Goal: Task Accomplishment & Management: Use online tool/utility

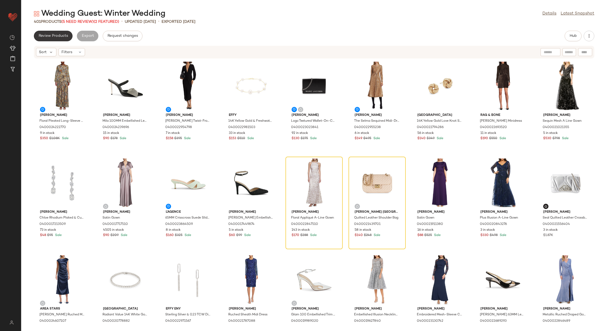
click at [51, 37] on span "Review Products" at bounding box center [53, 36] width 30 height 4
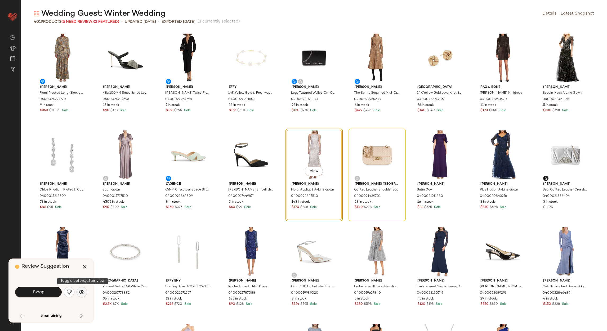
click at [84, 293] on img "button" at bounding box center [81, 292] width 5 height 5
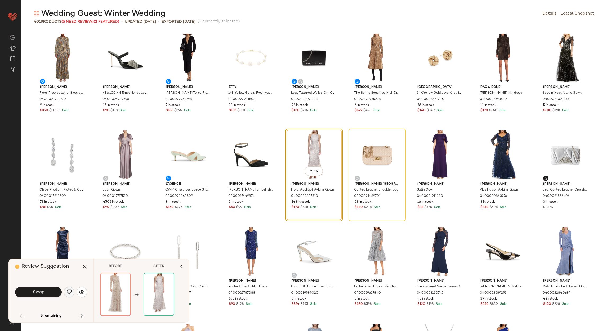
click at [65, 292] on button "button" at bounding box center [69, 292] width 11 height 11
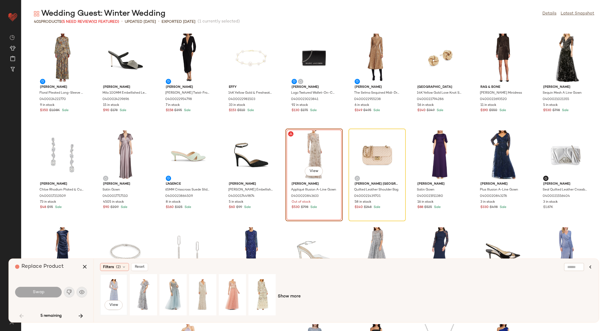
click at [117, 289] on div "View" at bounding box center [114, 295] width 24 height 38
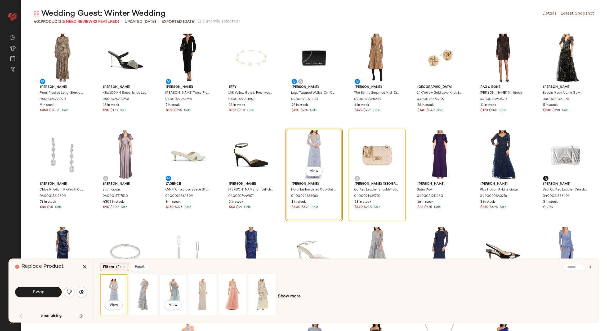
click at [165, 292] on div "View" at bounding box center [173, 295] width 24 height 38
click at [145, 291] on div "View" at bounding box center [144, 295] width 24 height 38
click at [58, 293] on button "Swap" at bounding box center [38, 292] width 47 height 11
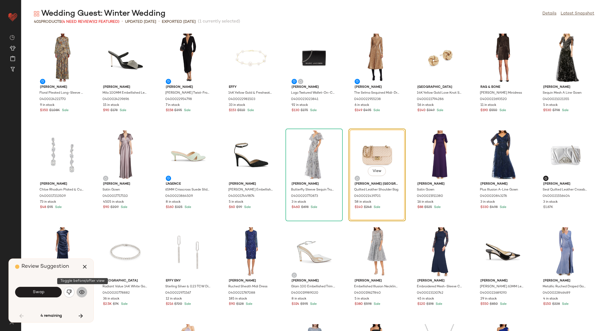
click at [79, 291] on img "button" at bounding box center [81, 292] width 5 height 5
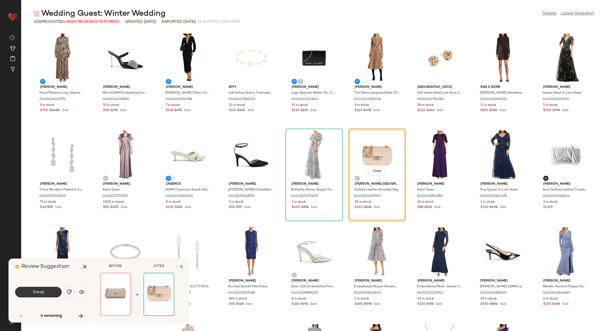
click at [59, 295] on button "Swap" at bounding box center [38, 292] width 47 height 11
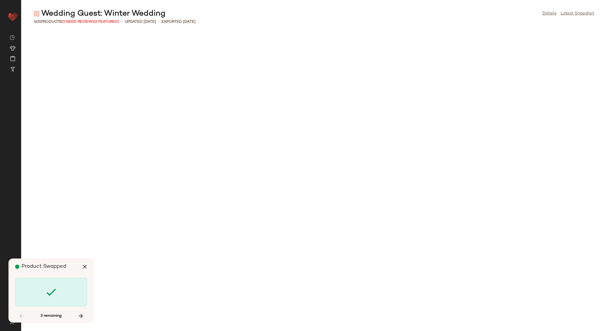
scroll to position [489, 0]
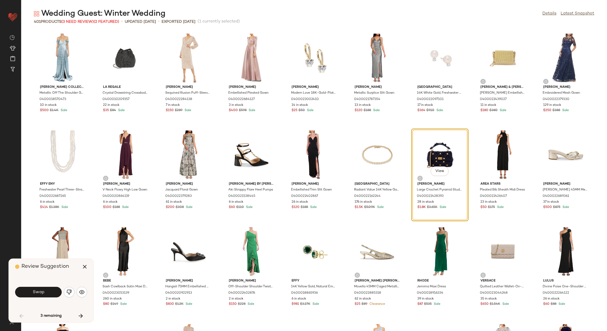
click at [78, 285] on div "Swap" at bounding box center [51, 292] width 72 height 29
click at [79, 288] on button "button" at bounding box center [81, 292] width 11 height 11
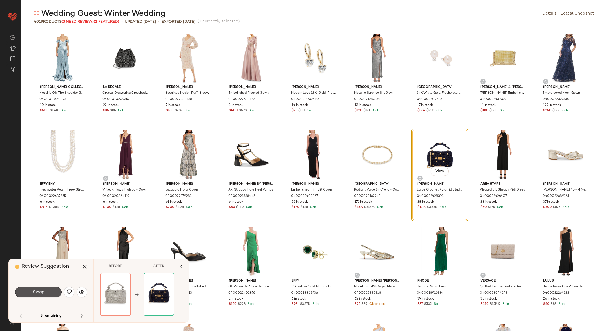
click at [46, 294] on button "Swap" at bounding box center [38, 292] width 47 height 11
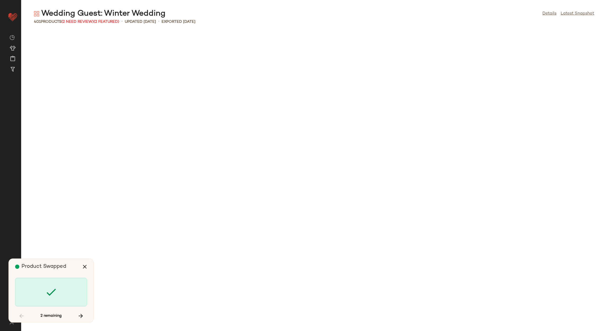
scroll to position [2034, 0]
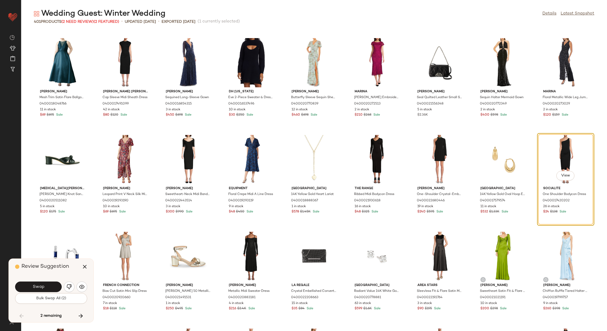
click at [31, 286] on button "Swap" at bounding box center [38, 287] width 47 height 11
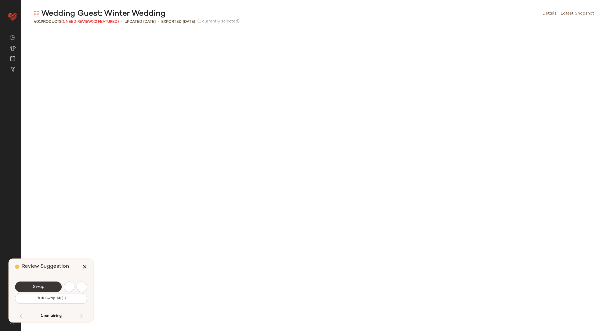
scroll to position [2422, 0]
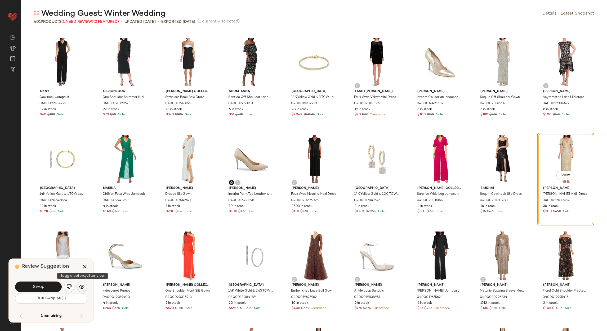
click at [79, 284] on button "button" at bounding box center [81, 287] width 11 height 11
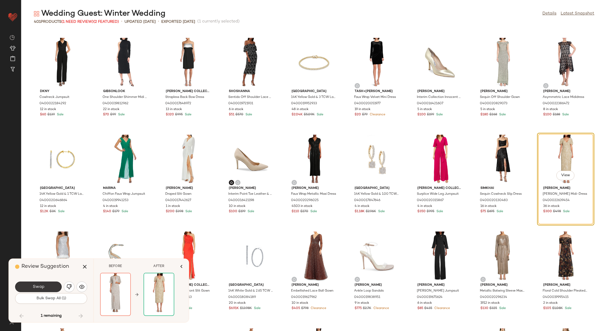
click at [58, 291] on button "Swap" at bounding box center [38, 287] width 47 height 11
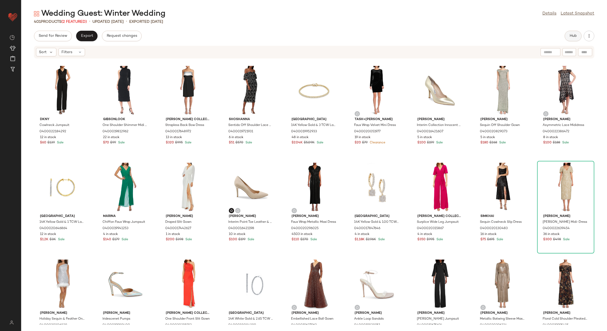
click at [566, 35] on button "Hub" at bounding box center [572, 36] width 17 height 11
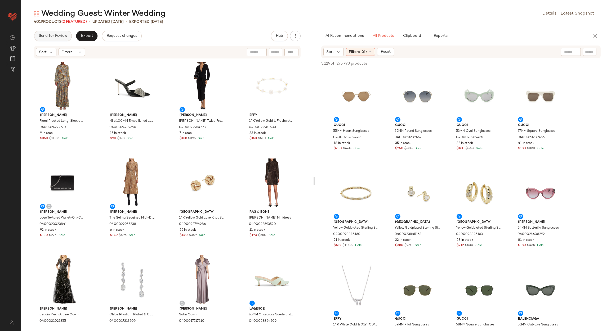
click at [59, 40] on button "Send for Review" at bounding box center [53, 36] width 38 height 11
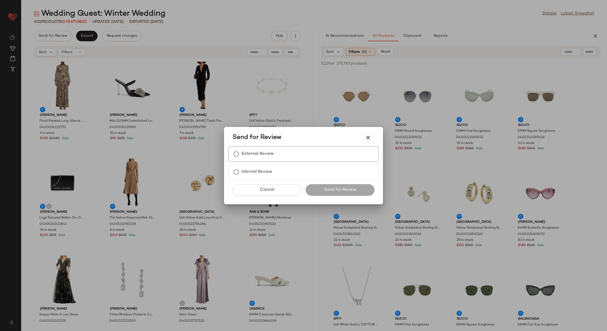
click at [258, 150] on label "External Review" at bounding box center [257, 154] width 32 height 11
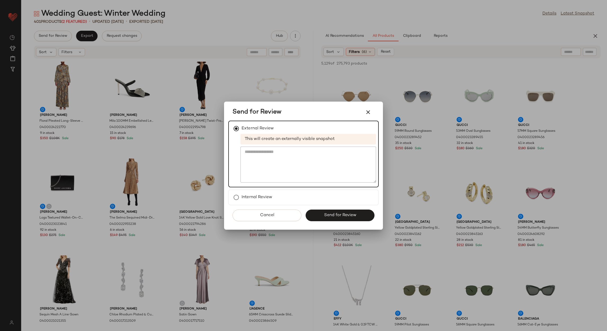
click at [330, 208] on div "Cancel Send for Review" at bounding box center [303, 217] width 150 height 24
click at [331, 213] on span "Send for Review" at bounding box center [339, 215] width 33 height 5
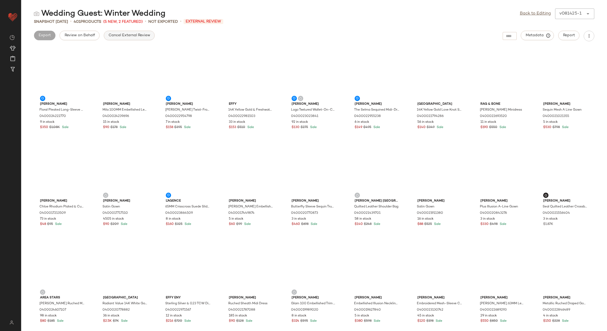
click at [141, 35] on span "Cancel External Review" at bounding box center [129, 35] width 42 height 4
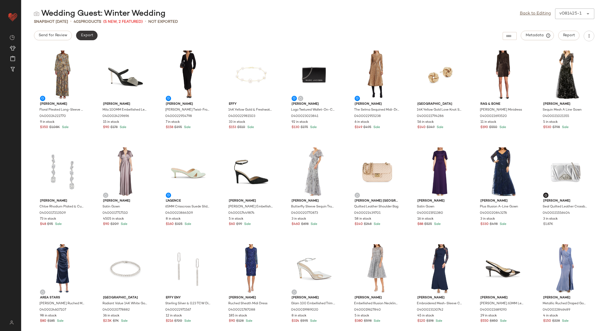
click at [93, 37] on button "Export" at bounding box center [86, 36] width 21 height 10
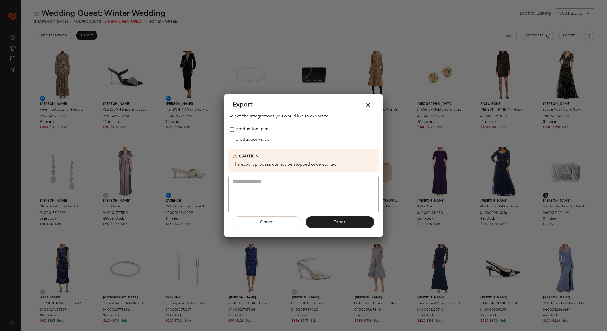
click at [371, 107] on icon "button" at bounding box center [368, 105] width 6 height 6
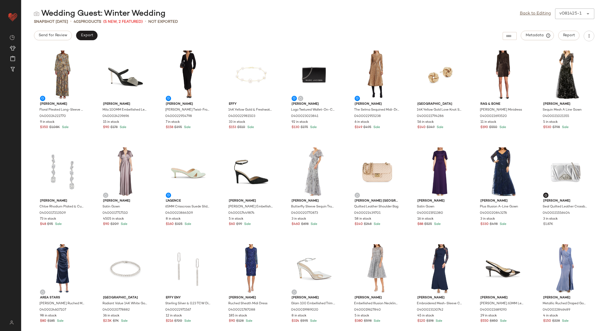
drag, startPoint x: 540, startPoint y: 7, endPoint x: 538, endPoint y: 10, distance: 3.1
click at [539, 7] on main "Wedding Guest: Winter Wedding Back to Editing v081425-1 ****** Snapshot [DATE] …" at bounding box center [303, 165] width 607 height 331
click at [94, 34] on button "Export" at bounding box center [86, 36] width 21 height 10
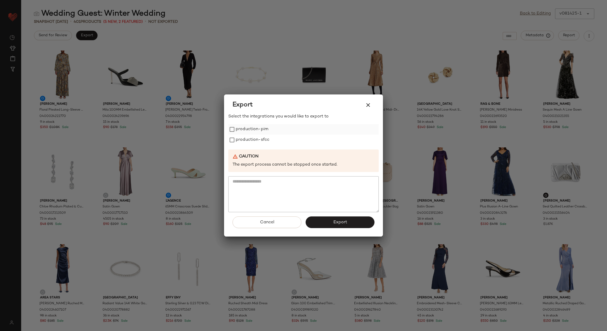
drag, startPoint x: 246, startPoint y: 134, endPoint x: 249, endPoint y: 128, distance: 6.4
click at [247, 135] on label "production-sfcc" at bounding box center [253, 140] width 34 height 11
click at [249, 127] on label "production-pim" at bounding box center [252, 129] width 33 height 11
click at [340, 217] on button "Export" at bounding box center [339, 223] width 69 height 12
click at [363, 99] on div "Export" at bounding box center [303, 105] width 142 height 13
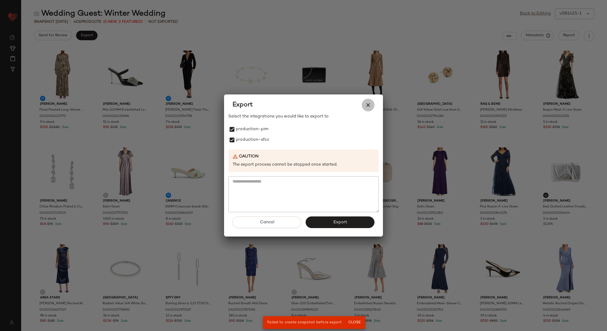
click at [370, 107] on icon "button" at bounding box center [368, 105] width 6 height 6
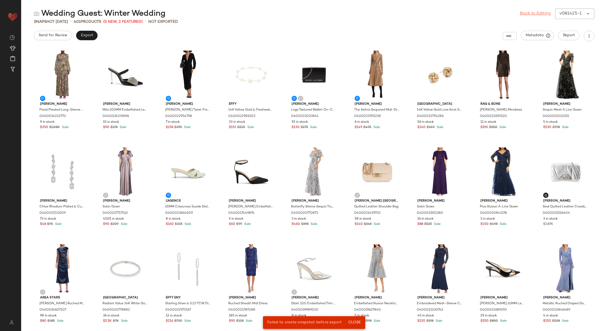
click at [526, 12] on link "Back to Editing" at bounding box center [535, 14] width 31 height 6
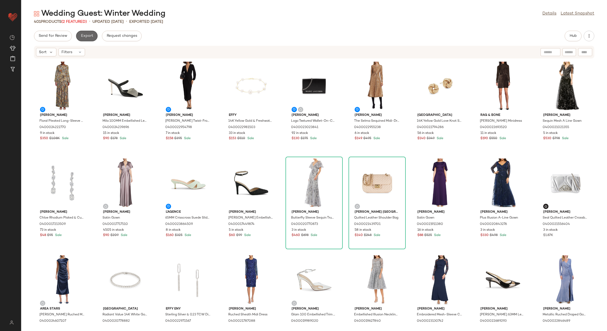
click at [92, 36] on span "Export" at bounding box center [86, 36] width 12 height 4
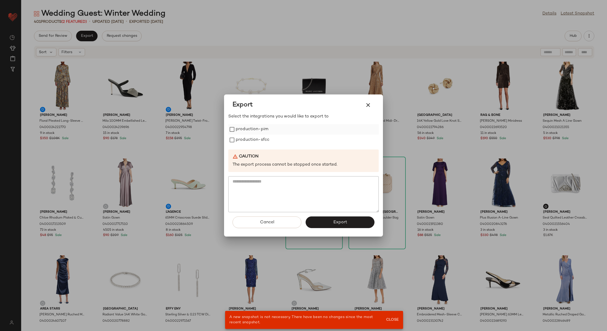
click at [238, 130] on label "production-pim" at bounding box center [252, 129] width 33 height 11
click at [241, 137] on label "production-sfcc" at bounding box center [253, 140] width 34 height 11
click at [345, 230] on div "Cancel Export" at bounding box center [303, 224] width 150 height 24
click at [343, 224] on span "Export" at bounding box center [340, 222] width 14 height 5
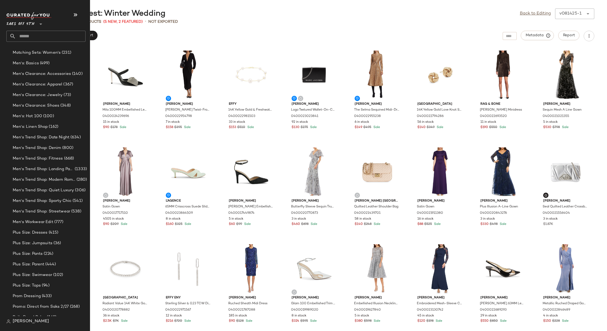
scroll to position [556, 0]
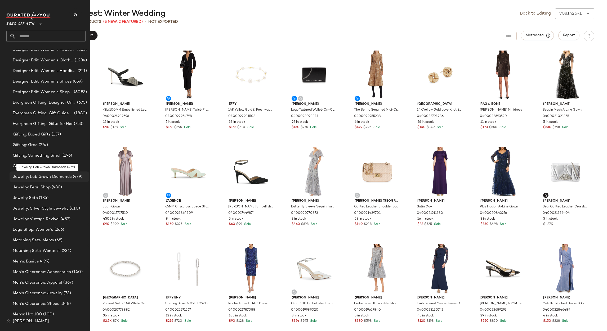
click at [48, 175] on span "Jewelry: Lab Grown Diamonds" at bounding box center [42, 177] width 59 height 6
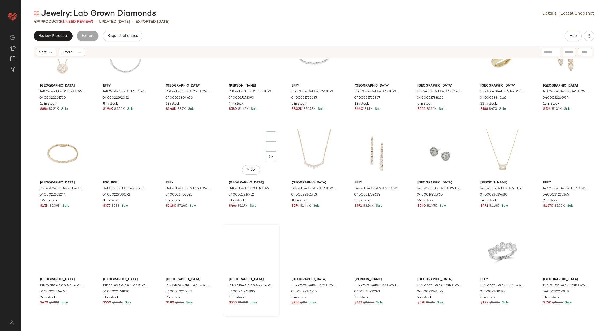
scroll to position [242, 0]
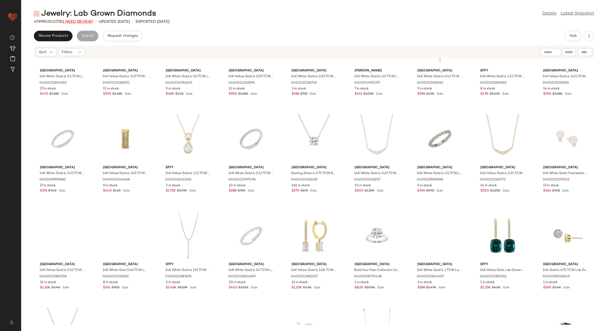
click at [87, 22] on span "(1 Need Review)" at bounding box center [77, 22] width 32 height 4
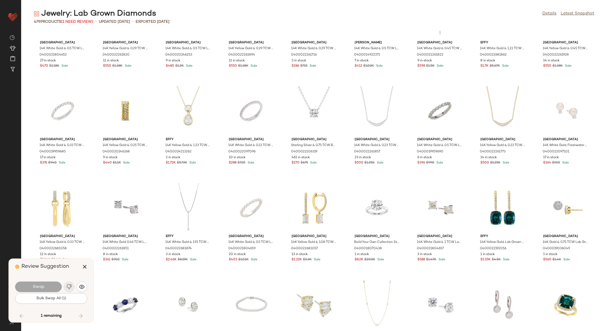
scroll to position [1453, 0]
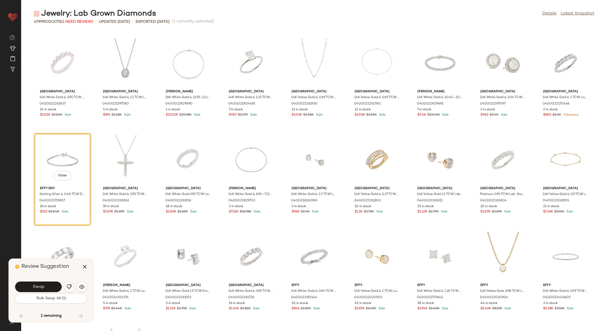
click at [67, 287] on img "button" at bounding box center [68, 286] width 5 height 5
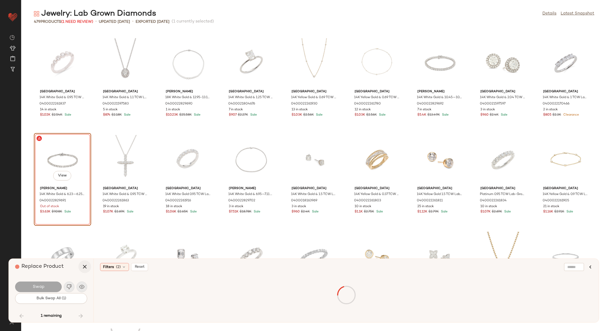
click at [86, 268] on icon "button" at bounding box center [85, 267] width 6 height 6
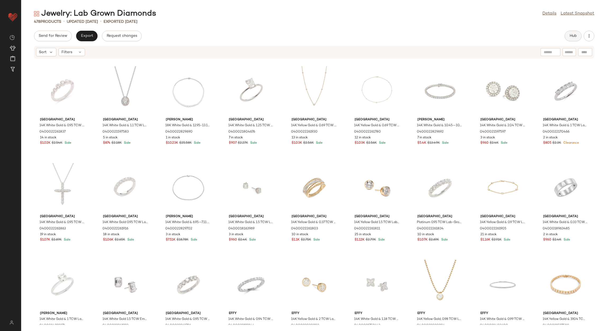
click at [577, 35] on button "Hub" at bounding box center [572, 36] width 17 height 11
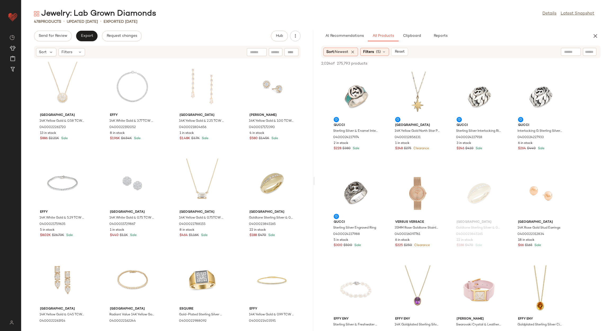
click at [588, 47] on div "Sort: Newest Filters (5) Reset" at bounding box center [460, 52] width 279 height 13
click at [595, 54] on div at bounding box center [589, 52] width 13 height 8
type input "*********"
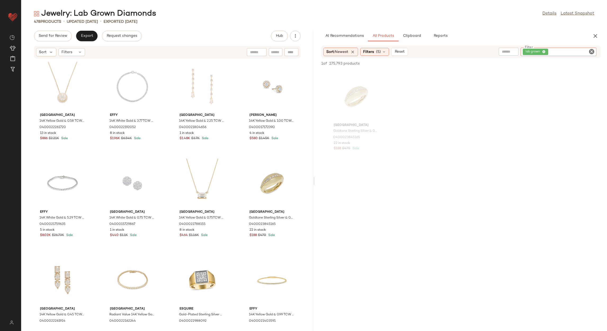
click at [89, 42] on div "Send for Review Export Request changes Hub Sort Filters Saks Fifth Avenue 14K Y…" at bounding box center [167, 181] width 292 height 300
click at [89, 37] on span "Export" at bounding box center [86, 36] width 12 height 4
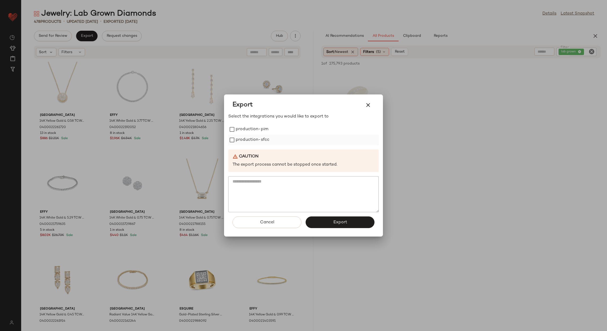
drag, startPoint x: 236, startPoint y: 130, endPoint x: 237, endPoint y: 140, distance: 9.6
click at [236, 133] on label "production-pim" at bounding box center [252, 129] width 33 height 11
drag, startPoint x: 237, startPoint y: 140, endPoint x: 242, endPoint y: 150, distance: 11.0
click at [237, 141] on label "production-sfcc" at bounding box center [253, 140] width 34 height 11
click at [333, 219] on button "Export" at bounding box center [339, 223] width 69 height 12
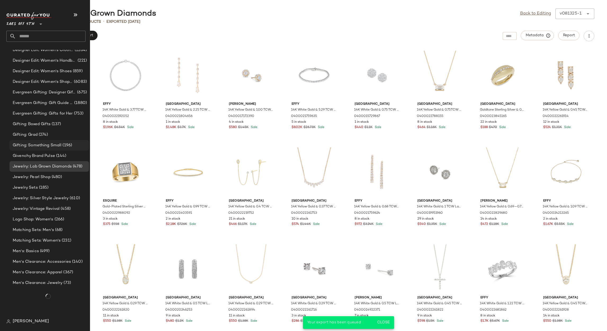
scroll to position [549, 0]
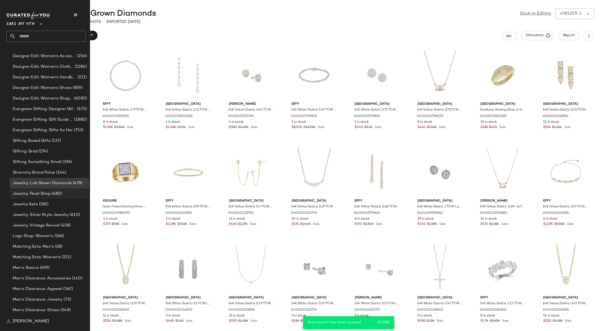
click at [37, 194] on span "Jewelry: Pearl Shop" at bounding box center [32, 194] width 38 height 6
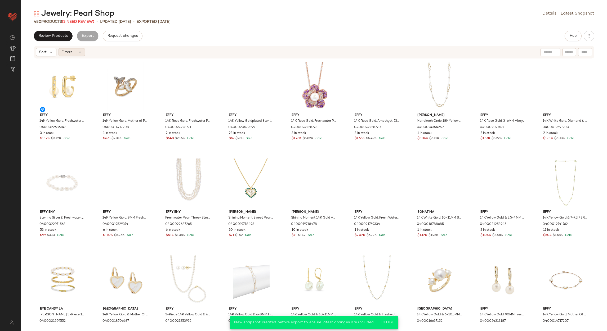
click at [77, 53] on div "Filters" at bounding box center [71, 52] width 26 height 8
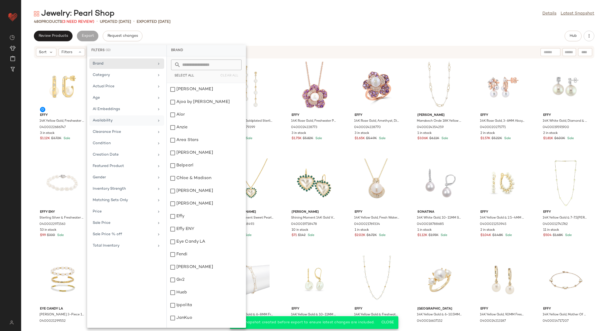
click at [121, 123] on div "Availability" at bounding box center [124, 121] width 62 height 6
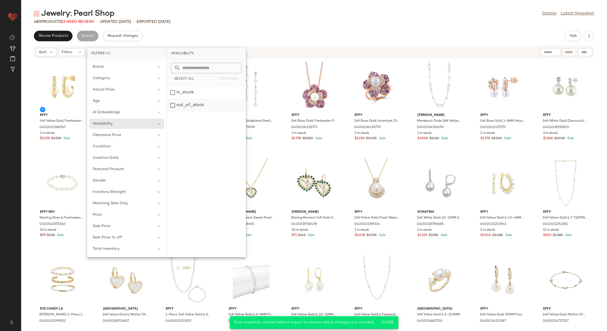
click at [206, 106] on div "out_of_stock" at bounding box center [206, 105] width 79 height 13
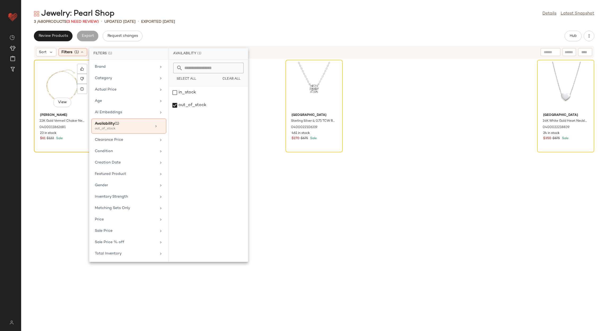
drag, startPoint x: 63, startPoint y: 73, endPoint x: 74, endPoint y: 74, distance: 11.2
click at [63, 74] on div "View" at bounding box center [62, 86] width 53 height 49
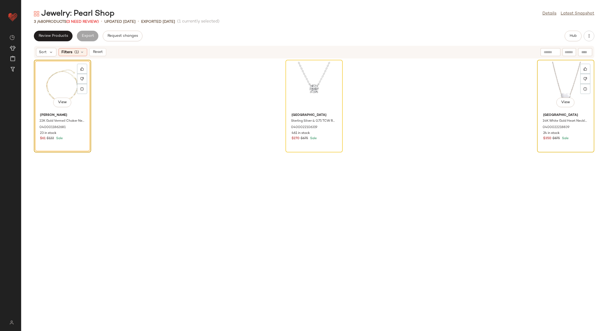
click at [553, 86] on div "View" at bounding box center [565, 86] width 53 height 49
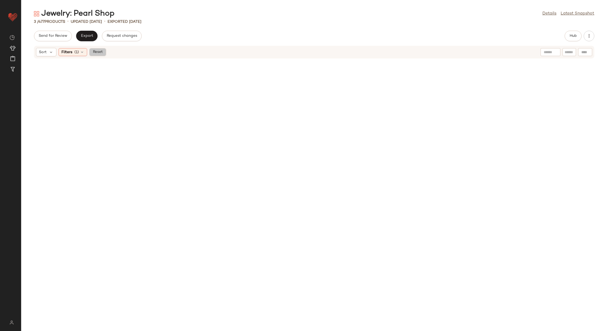
click at [96, 49] on button "Reset" at bounding box center [97, 52] width 17 height 8
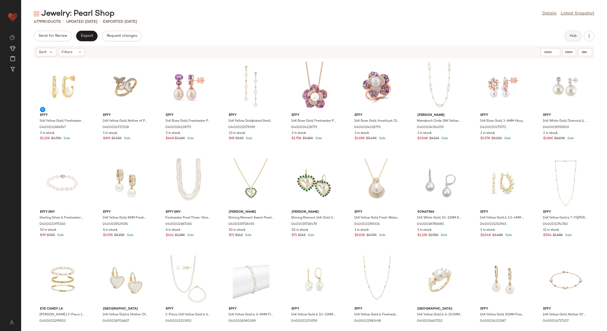
click at [573, 34] on span "Hub" at bounding box center [572, 36] width 7 height 4
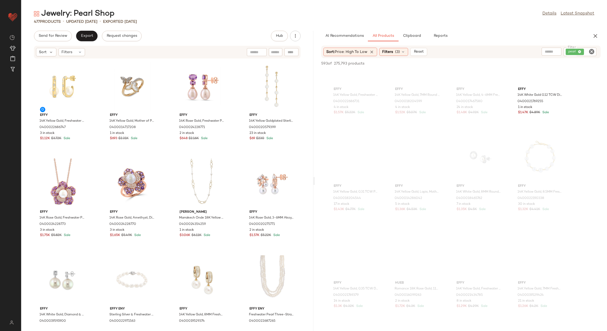
scroll to position [714, 0]
click at [80, 36] on button "Export" at bounding box center [86, 36] width 21 height 11
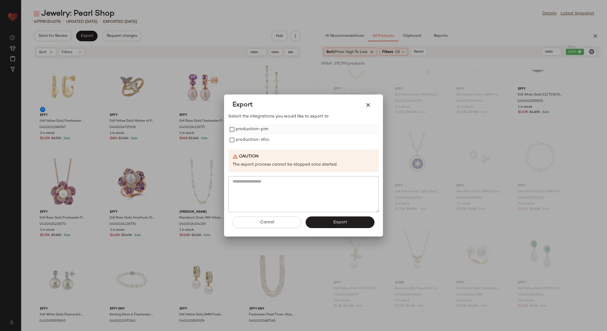
click at [250, 125] on label "production-pim" at bounding box center [252, 129] width 33 height 11
drag, startPoint x: 246, startPoint y: 138, endPoint x: 246, endPoint y: 141, distance: 3.5
click at [246, 140] on label "production-sfcc" at bounding box center [253, 140] width 34 height 11
click at [320, 222] on button "Export" at bounding box center [339, 223] width 69 height 12
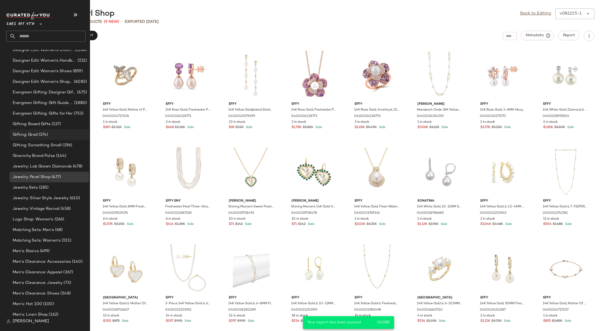
scroll to position [549, 0]
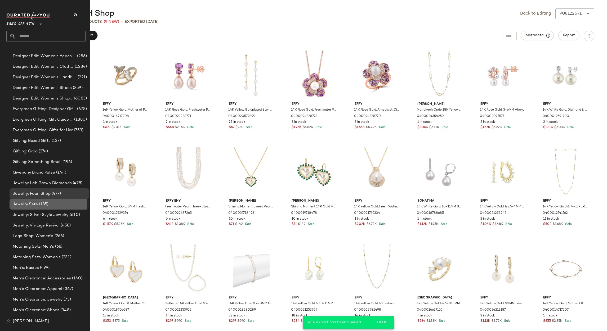
click at [33, 202] on span "Jewelry Sets" at bounding box center [25, 204] width 25 height 6
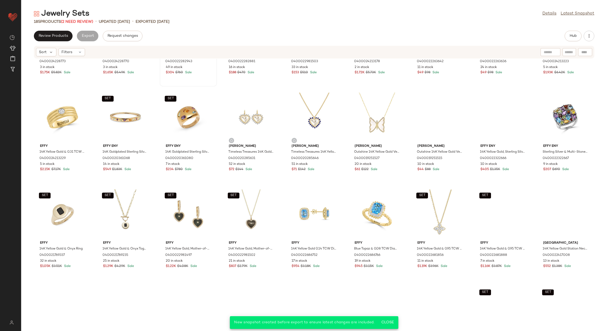
scroll to position [163, 0]
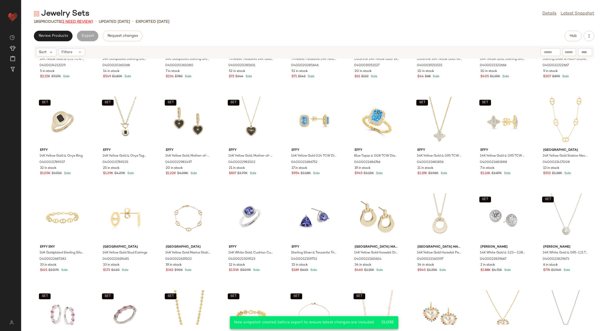
click at [79, 20] on span "(2 Need Review)" at bounding box center [77, 22] width 32 height 4
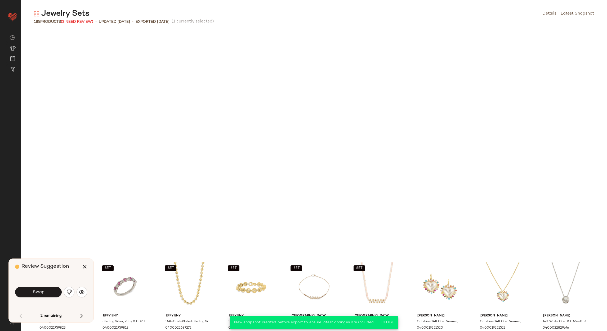
scroll to position [387, 0]
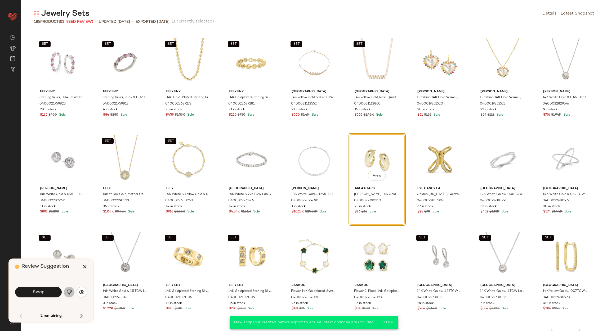
click at [72, 289] on button "button" at bounding box center [69, 292] width 11 height 11
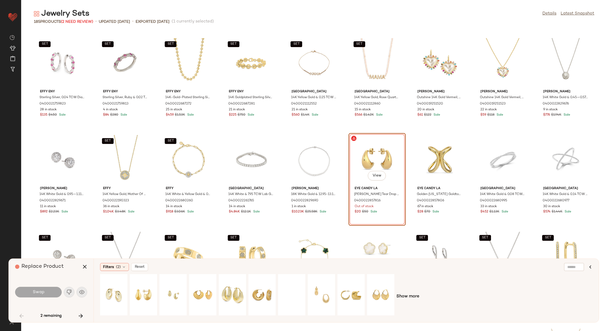
click at [361, 160] on div "View" at bounding box center [376, 159] width 53 height 49
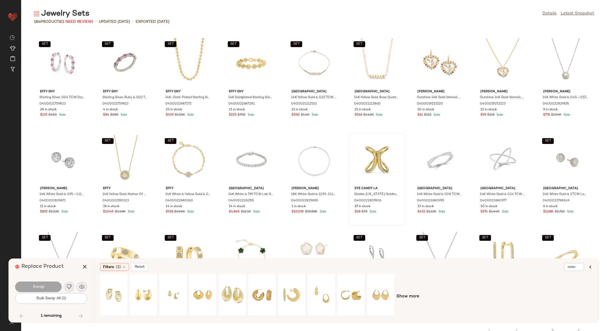
click at [345, 155] on div "SET Effy ENY Sterling Silver, 0.04 TCW Diamond & Ruby Huggie Earrings 040002175…" at bounding box center [313, 181] width 585 height 300
click at [360, 156] on div "View" at bounding box center [376, 159] width 53 height 49
click at [83, 264] on icon "button" at bounding box center [85, 267] width 6 height 6
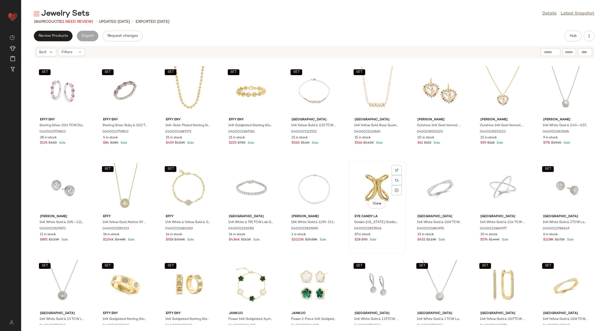
click at [361, 189] on div "View" at bounding box center [376, 187] width 53 height 49
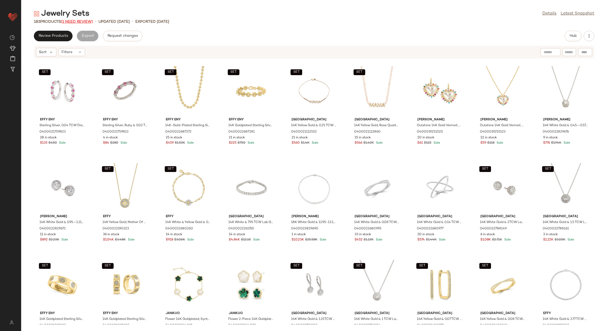
click at [90, 21] on span "(1 Need Review)" at bounding box center [77, 22] width 32 height 4
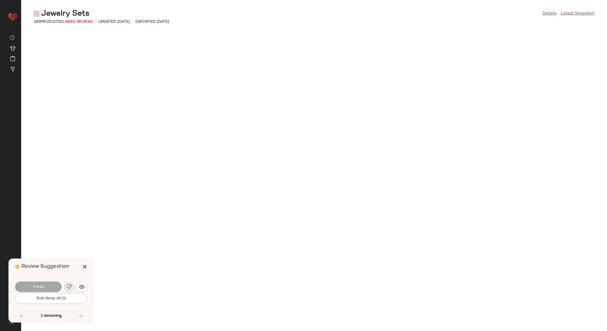
scroll to position [1550, 0]
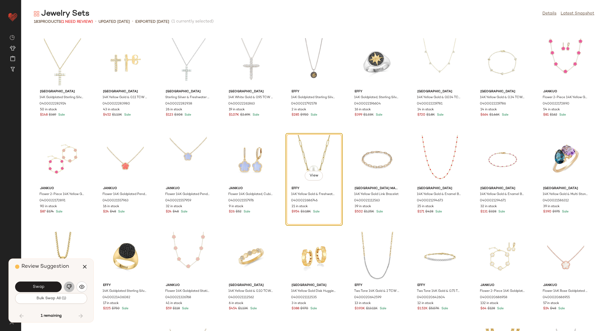
click at [67, 290] on button "button" at bounding box center [69, 287] width 11 height 11
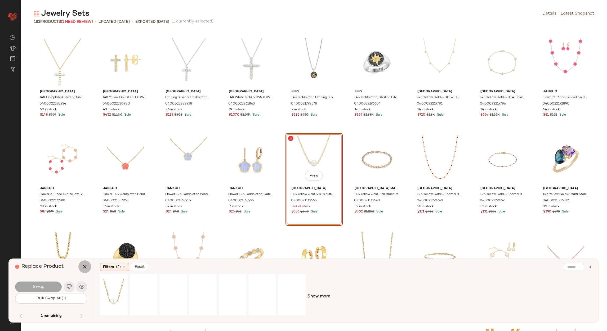
click at [82, 266] on icon "button" at bounding box center [85, 267] width 6 height 6
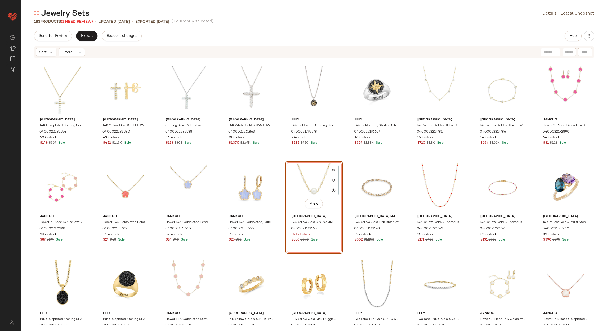
click at [301, 185] on div "View" at bounding box center [313, 187] width 53 height 49
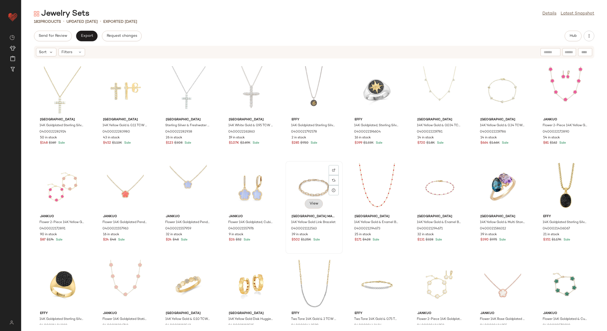
click at [315, 198] on div "View" at bounding box center [313, 187] width 53 height 49
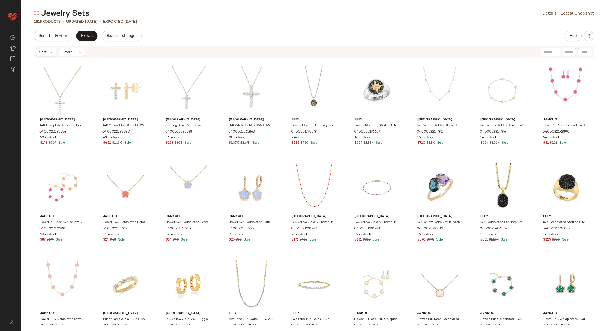
click at [565, 32] on div "Hub" at bounding box center [572, 36] width 17 height 11
click at [574, 34] on span "Hub" at bounding box center [572, 36] width 7 height 4
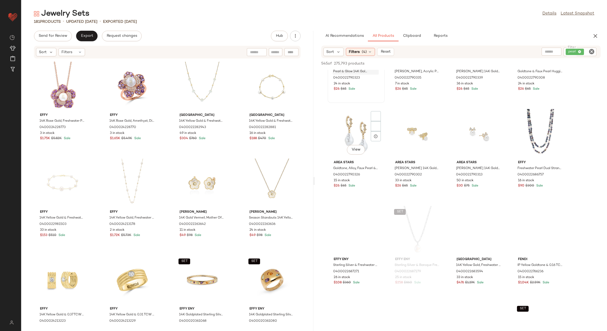
scroll to position [953, 0]
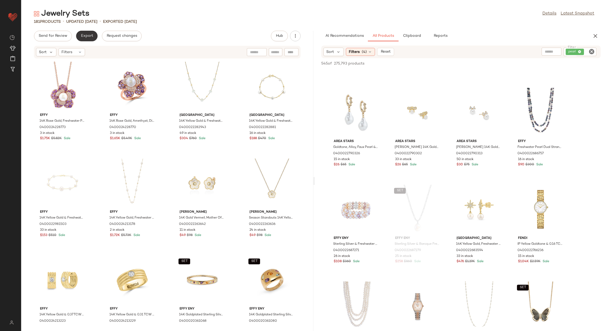
click at [91, 35] on span "Export" at bounding box center [86, 36] width 12 height 4
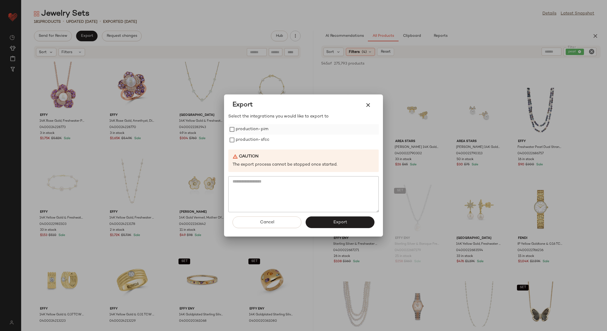
drag, startPoint x: 240, startPoint y: 126, endPoint x: 246, endPoint y: 134, distance: 9.5
click at [242, 128] on label "production-pim" at bounding box center [252, 129] width 33 height 11
drag, startPoint x: 246, startPoint y: 134, endPoint x: 263, endPoint y: 151, distance: 24.0
click at [247, 136] on div "production-pim production-sfcc" at bounding box center [303, 134] width 150 height 21
drag, startPoint x: 253, startPoint y: 138, endPoint x: 255, endPoint y: 141, distance: 3.8
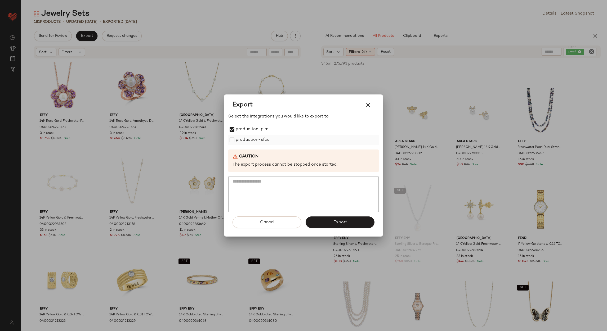
click at [253, 139] on label "production-sfcc" at bounding box center [253, 140] width 34 height 11
click at [324, 228] on button "Export" at bounding box center [339, 223] width 69 height 12
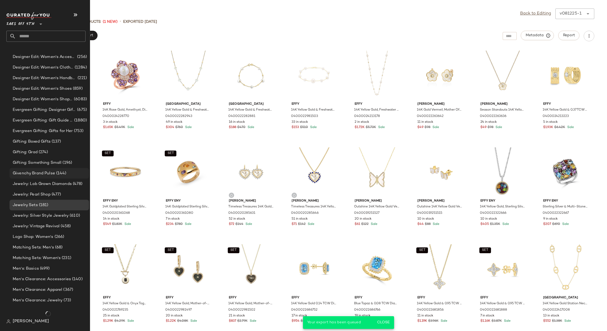
scroll to position [549, 0]
click at [31, 213] on span "Jewelry: Silver Style Jewelry" at bounding box center [41, 215] width 56 height 6
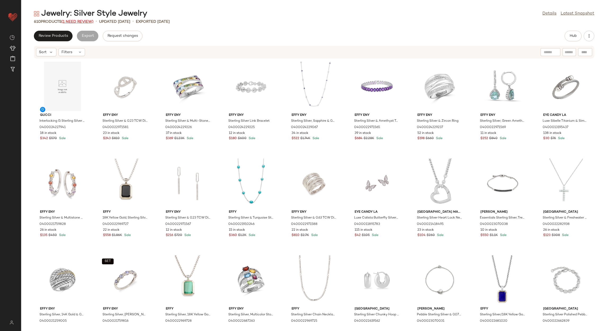
click at [82, 20] on span "(1 Need Review)" at bounding box center [77, 22] width 32 height 4
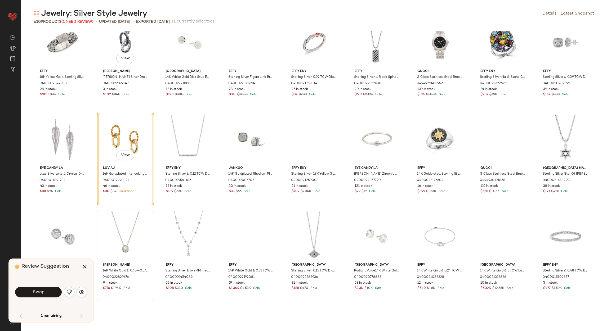
scroll to position [481, 0]
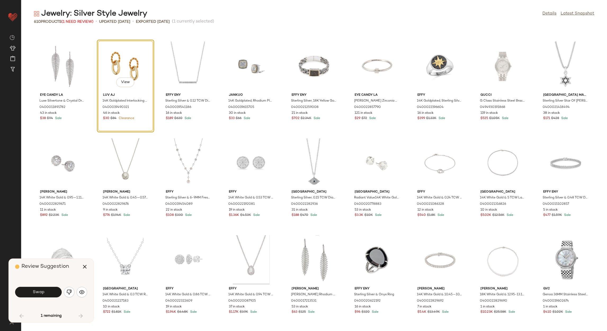
click at [68, 295] on button "button" at bounding box center [69, 292] width 11 height 11
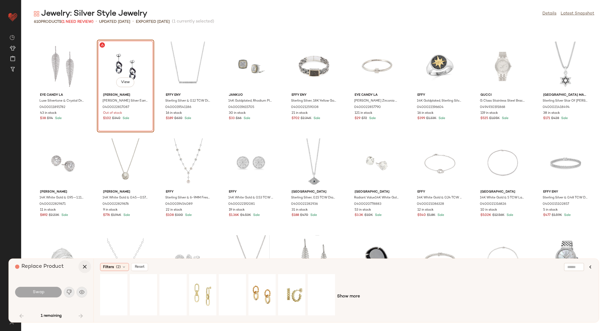
click at [89, 268] on button "button" at bounding box center [84, 266] width 13 height 13
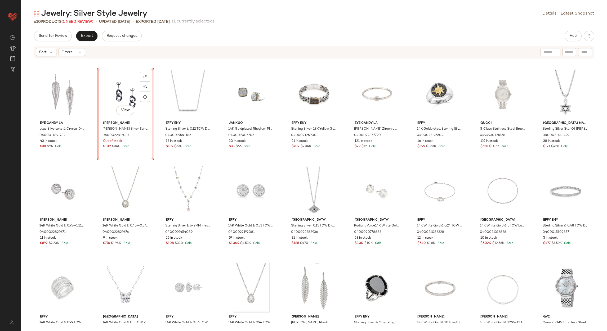
drag, startPoint x: 123, startPoint y: 98, endPoint x: 121, endPoint y: 100, distance: 2.9
click at [123, 99] on div "View" at bounding box center [125, 94] width 53 height 49
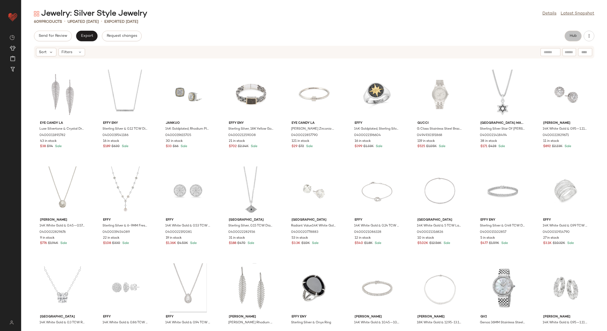
click at [574, 32] on button "Hub" at bounding box center [572, 36] width 17 height 11
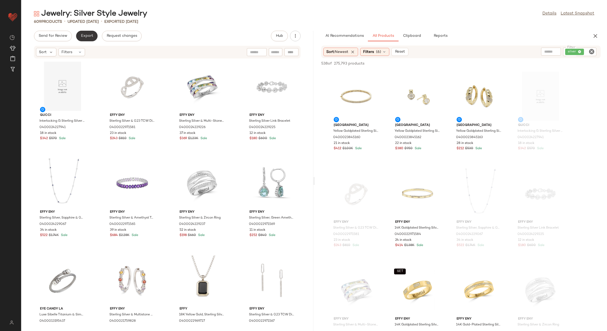
click at [96, 34] on button "Export" at bounding box center [86, 36] width 21 height 11
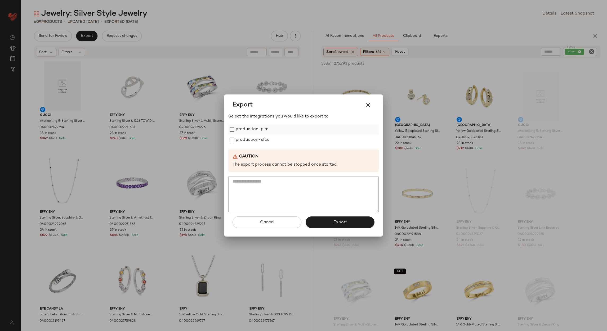
click at [251, 130] on label "production-pim" at bounding box center [252, 129] width 33 height 11
click at [254, 144] on label "production-sfcc" at bounding box center [253, 140] width 34 height 11
click at [325, 219] on button "Export" at bounding box center [339, 223] width 69 height 12
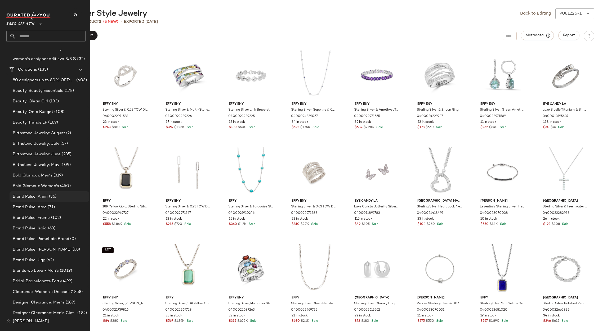
scroll to position [238, 0]
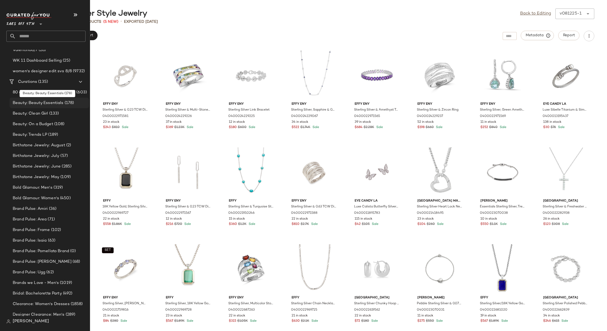
click at [30, 98] on div "Beauty: Beauty Essentials (178)" at bounding box center [49, 103] width 79 height 11
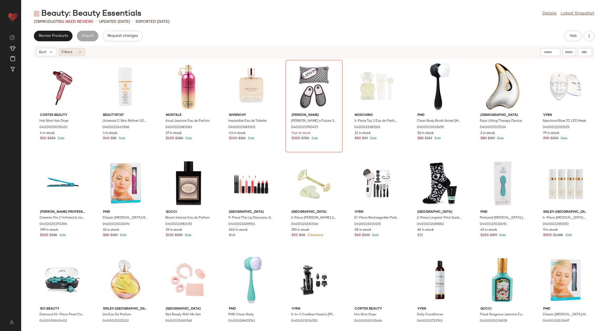
click at [71, 52] on span "Filters" at bounding box center [66, 52] width 11 height 6
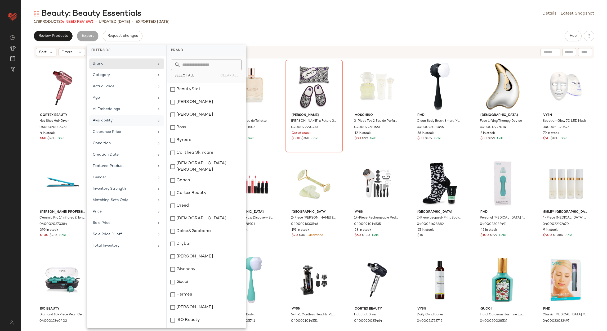
click at [114, 121] on div "Availability" at bounding box center [124, 121] width 62 height 6
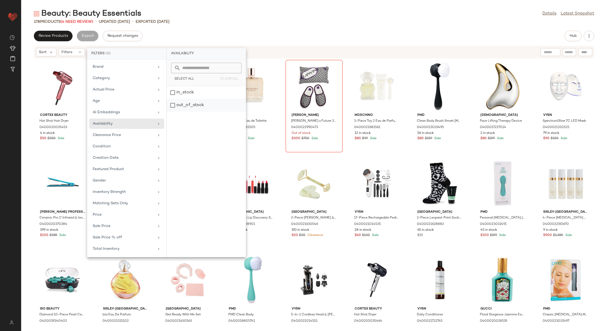
click at [183, 101] on div "out_of_stock" at bounding box center [206, 105] width 79 height 13
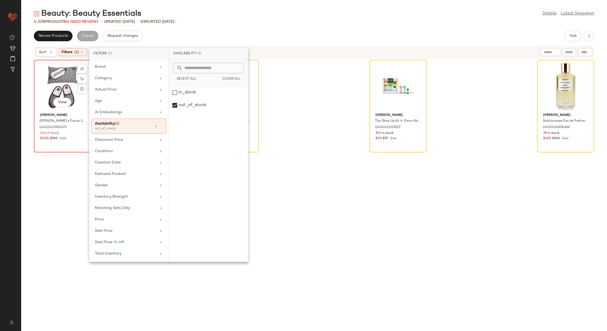
click at [55, 82] on div "View" at bounding box center [62, 86] width 53 height 49
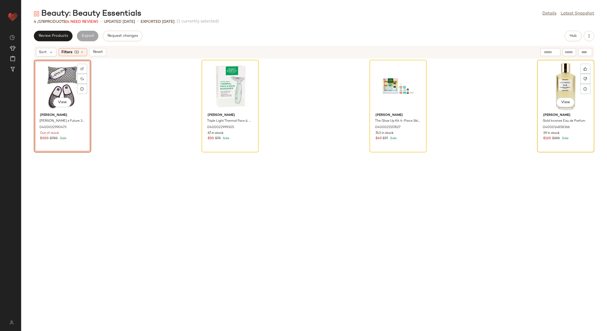
click at [562, 91] on div "View" at bounding box center [565, 86] width 53 height 49
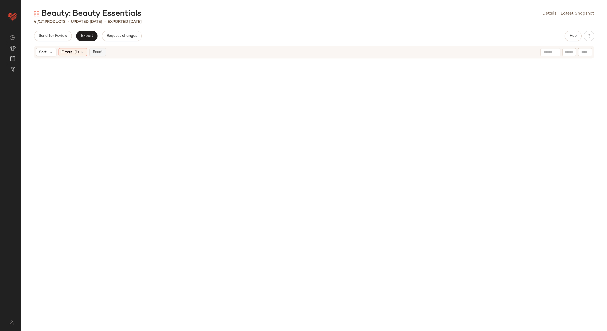
click at [97, 55] on button "Reset" at bounding box center [97, 52] width 17 height 8
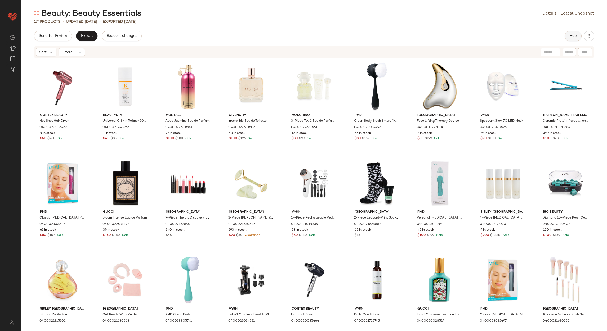
click at [578, 32] on button "Hub" at bounding box center [572, 36] width 17 height 11
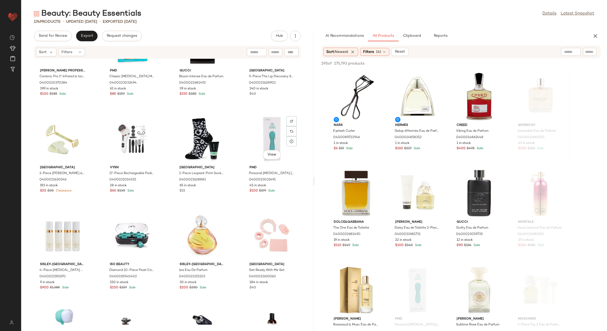
scroll to position [362, 0]
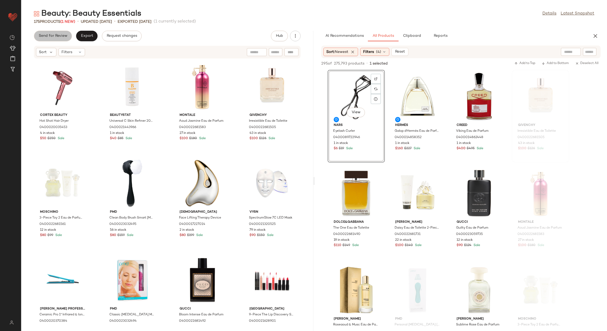
click at [65, 31] on button "Send for Review" at bounding box center [53, 36] width 38 height 11
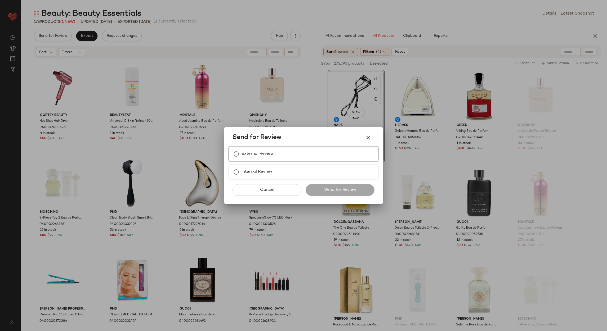
click at [270, 159] on div "External Review" at bounding box center [303, 154] width 150 height 16
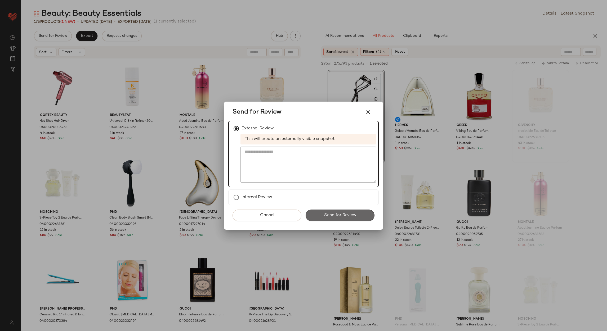
click at [312, 215] on button "Send for Review" at bounding box center [339, 216] width 69 height 12
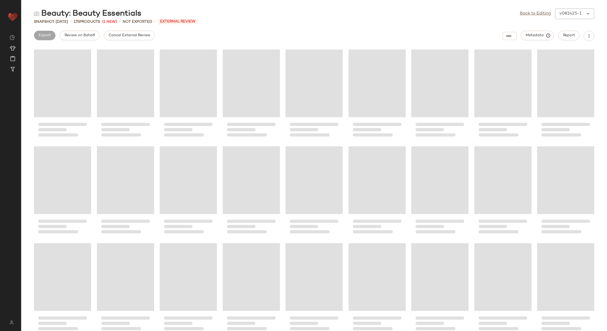
click at [106, 39] on button "Cancel External Review" at bounding box center [129, 36] width 51 height 10
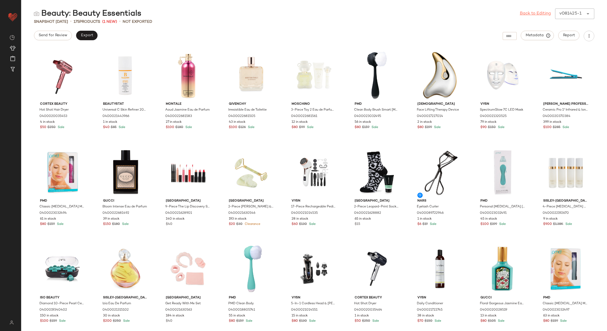
click at [521, 12] on link "Back to Editing" at bounding box center [535, 14] width 31 height 6
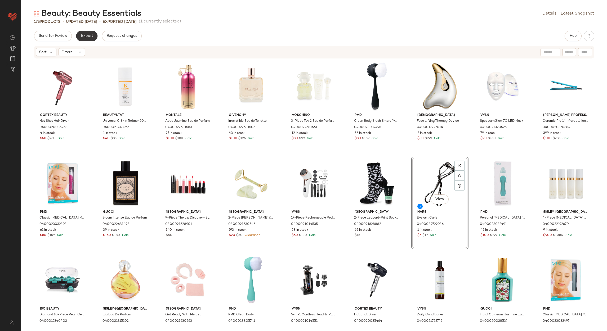
click at [90, 37] on span "Export" at bounding box center [86, 36] width 12 height 4
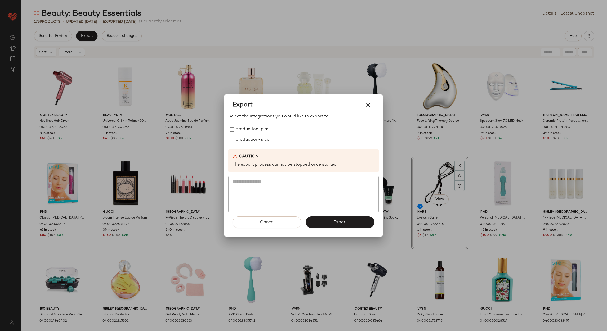
drag, startPoint x: 256, startPoint y: 130, endPoint x: 253, endPoint y: 146, distance: 15.9
click at [256, 130] on label "production-pim" at bounding box center [252, 129] width 33 height 11
click at [252, 138] on label "production-sfcc" at bounding box center [253, 140] width 34 height 11
click at [323, 227] on button "Export" at bounding box center [339, 223] width 69 height 12
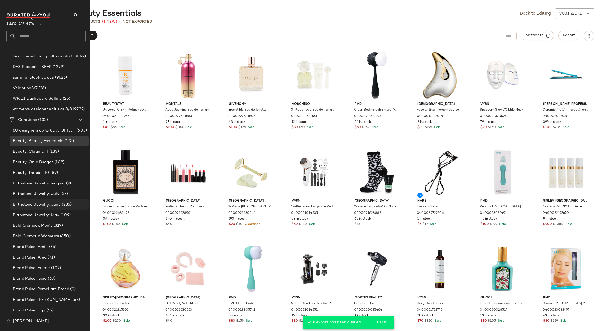
scroll to position [159, 0]
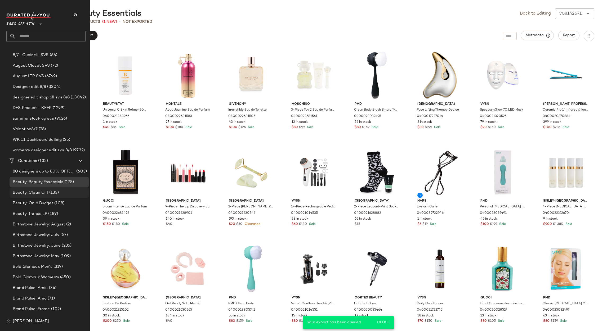
click at [52, 193] on span "(133)" at bounding box center [53, 193] width 11 height 6
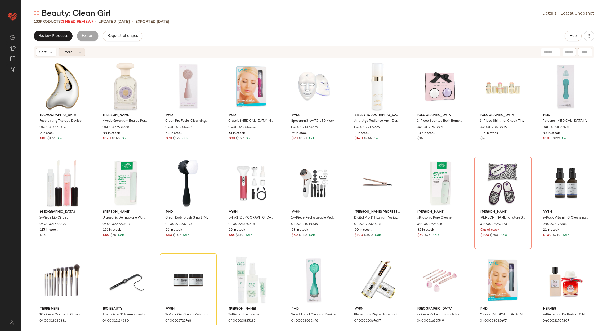
click at [76, 51] on div "Filters" at bounding box center [71, 52] width 26 height 8
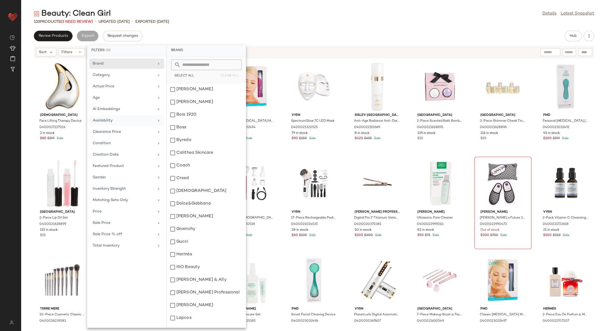
click at [106, 120] on div "Availability" at bounding box center [124, 121] width 62 height 6
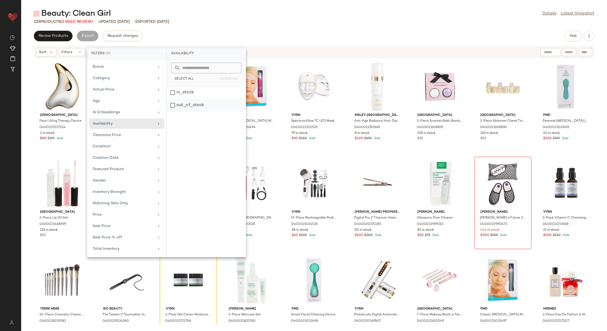
click at [174, 107] on div "out_of_stock" at bounding box center [206, 105] width 79 height 13
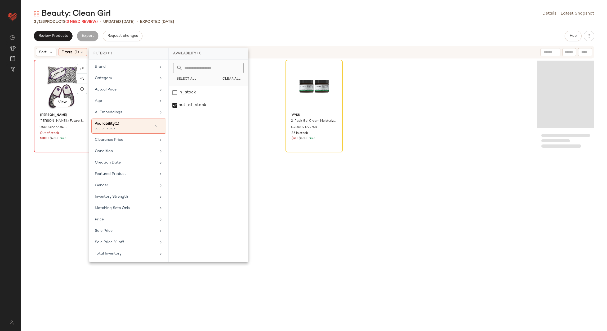
click at [59, 85] on div "View" at bounding box center [62, 86] width 53 height 49
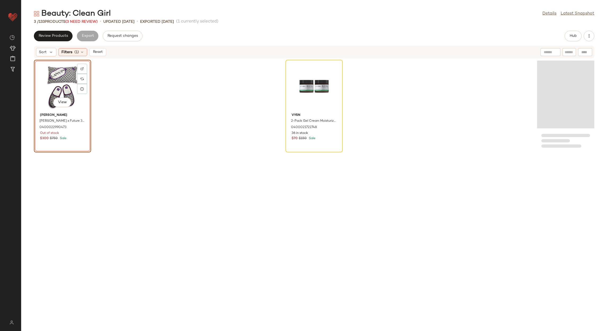
click at [555, 76] on div "Loading..." at bounding box center [565, 95] width 57 height 68
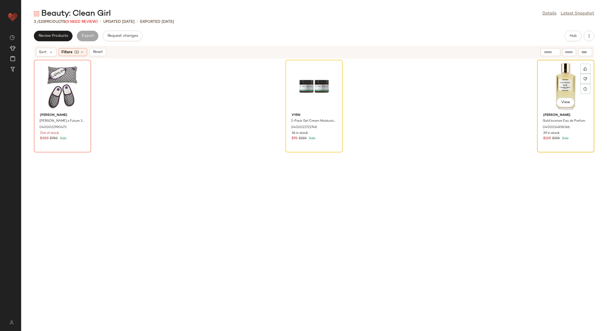
click at [553, 84] on div "View" at bounding box center [565, 86] width 53 height 49
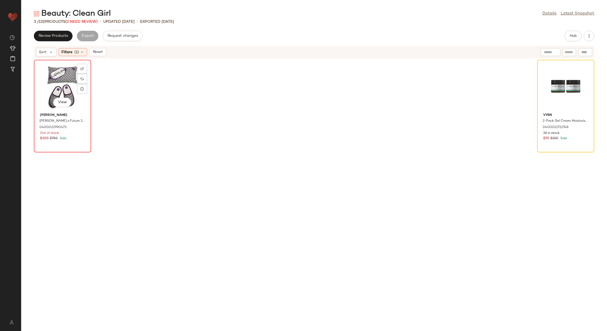
click at [48, 89] on div "View" at bounding box center [62, 86] width 53 height 49
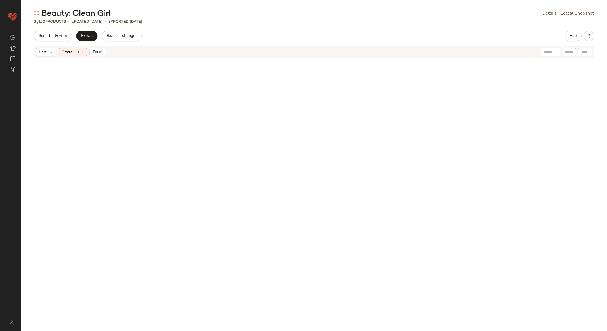
click at [98, 54] on span "Reset" at bounding box center [97, 52] width 10 height 4
click at [103, 49] on div "Sort Filters (1) Reset" at bounding box center [314, 52] width 560 height 13
click at [103, 49] on div "Sort Filters (1) Reset" at bounding box center [279, 52] width 487 height 8
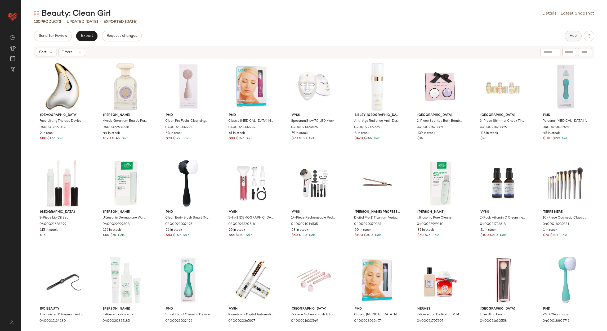
click at [576, 37] on span "Hub" at bounding box center [572, 36] width 7 height 4
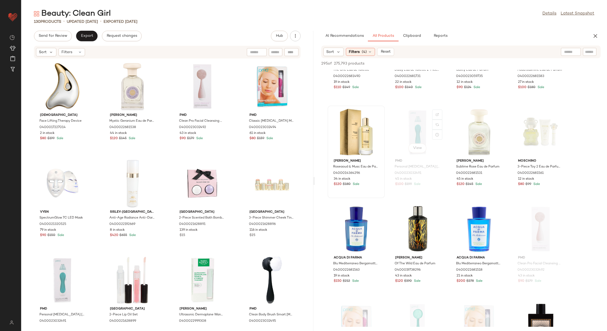
scroll to position [159, 0]
click at [86, 31] on button "Export" at bounding box center [86, 36] width 21 height 11
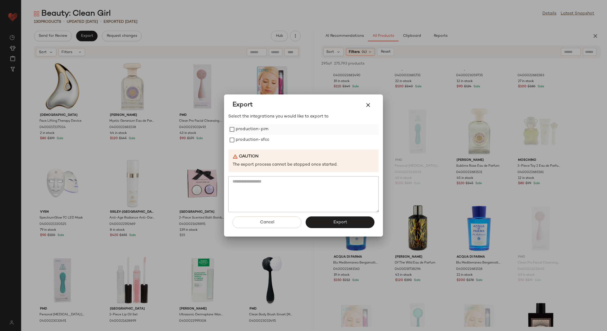
click at [240, 129] on label "production-pim" at bounding box center [252, 129] width 33 height 11
drag, startPoint x: 242, startPoint y: 139, endPoint x: 250, endPoint y: 145, distance: 9.5
click at [241, 139] on label "production-sfcc" at bounding box center [253, 140] width 34 height 11
click at [323, 221] on button "Export" at bounding box center [339, 223] width 69 height 12
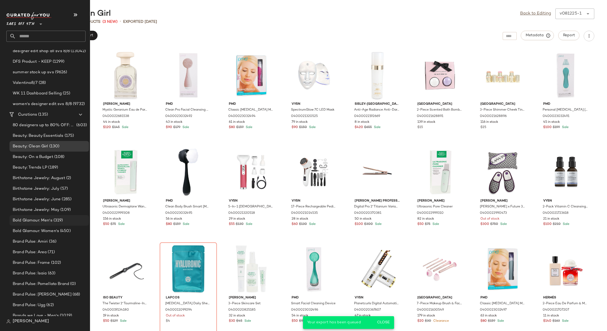
scroll to position [198, 0]
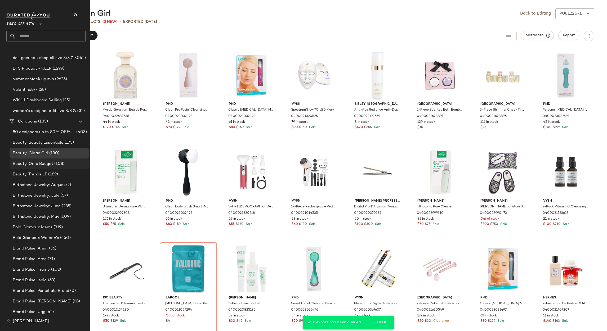
click at [43, 165] on span "Beauty: On a Budget" at bounding box center [33, 164] width 40 height 6
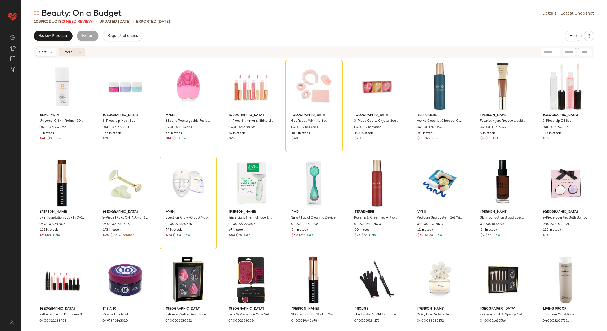
click at [80, 54] on icon at bounding box center [80, 52] width 4 height 4
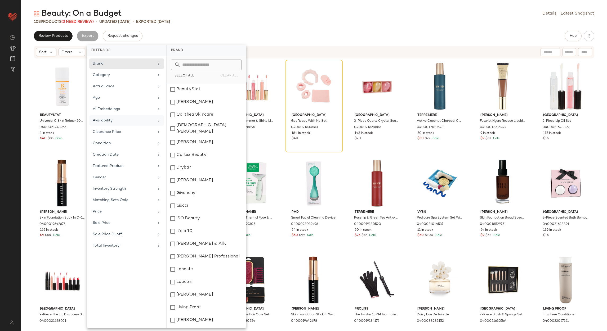
click at [116, 123] on div "Availability" at bounding box center [124, 121] width 62 height 6
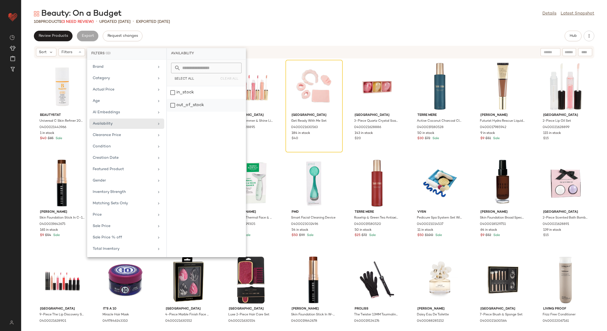
click at [207, 103] on div "out_of_stock" at bounding box center [206, 105] width 79 height 13
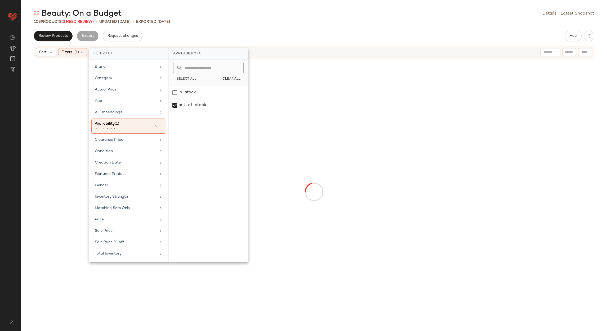
click at [241, 33] on div "Review Products Export Request changes Hub" at bounding box center [314, 36] width 560 height 11
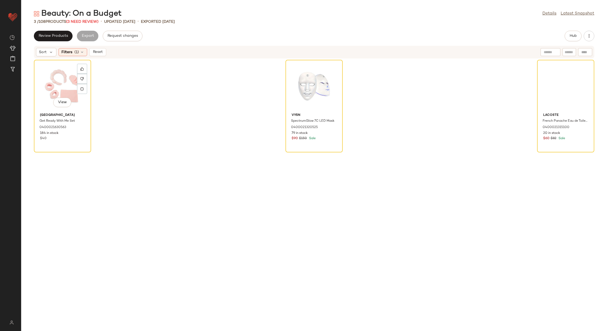
click at [60, 85] on div "View" at bounding box center [62, 86] width 53 height 49
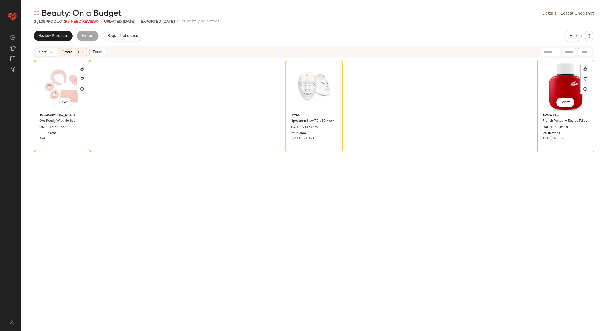
click at [556, 89] on div "View" at bounding box center [565, 86] width 53 height 49
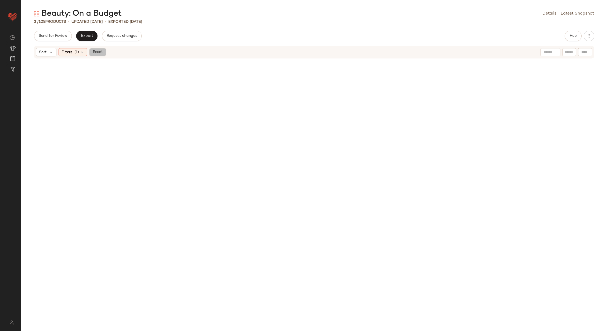
click at [98, 53] on span "Reset" at bounding box center [97, 52] width 10 height 4
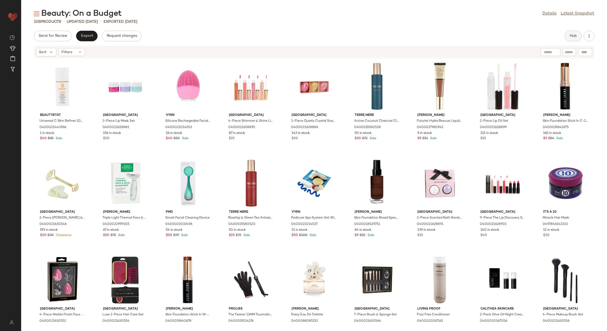
click at [566, 37] on button "Hub" at bounding box center [572, 36] width 17 height 11
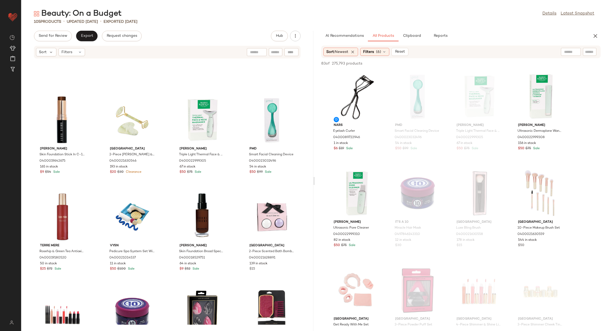
scroll to position [163, 0]
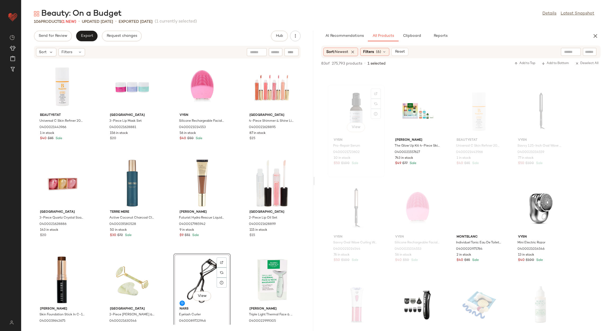
scroll to position [1032, 0]
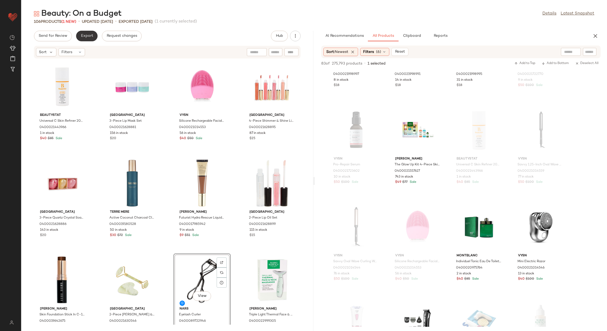
click at [89, 35] on span "Export" at bounding box center [86, 36] width 12 height 4
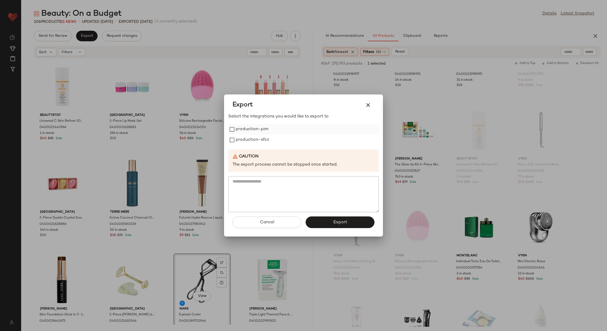
click at [252, 132] on label "production-pim" at bounding box center [252, 129] width 33 height 11
click at [249, 137] on label "production-sfcc" at bounding box center [253, 140] width 34 height 11
click at [335, 216] on div "Cancel Export" at bounding box center [303, 224] width 150 height 24
click at [336, 216] on div "Cancel Export" at bounding box center [303, 224] width 150 height 24
click at [335, 221] on span "Export" at bounding box center [340, 222] width 14 height 5
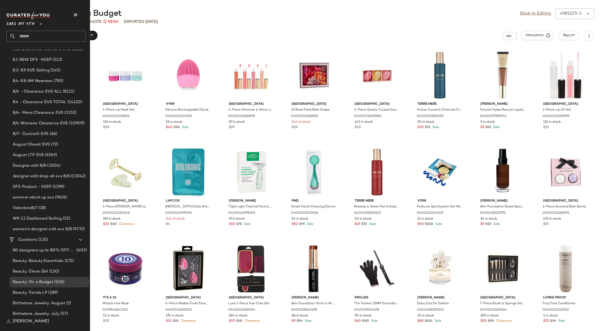
scroll to position [198, 0]
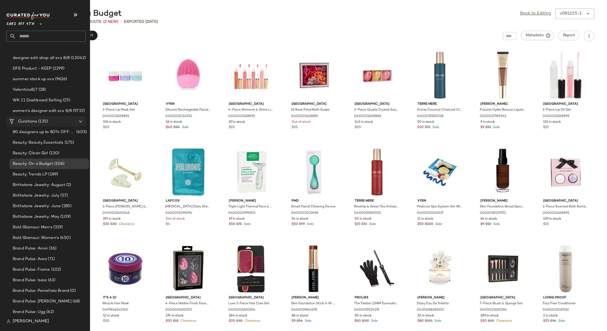
click at [37, 121] on span "Curations" at bounding box center [27, 122] width 19 height 6
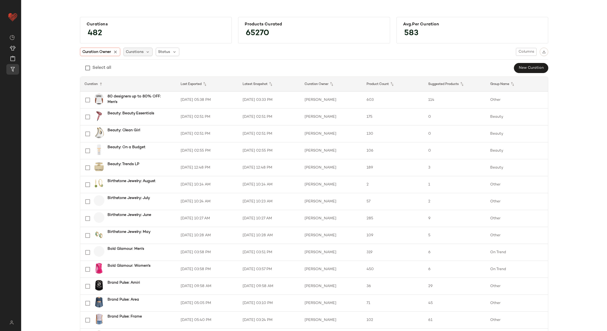
click at [134, 52] on span "Curations" at bounding box center [135, 52] width 18 height 6
click at [143, 69] on input "text" at bounding box center [158, 66] width 66 height 8
type input "****"
drag, startPoint x: 141, startPoint y: 91, endPoint x: 141, endPoint y: 95, distance: 4.2
click at [141, 91] on span "Plus" at bounding box center [138, 89] width 7 height 11
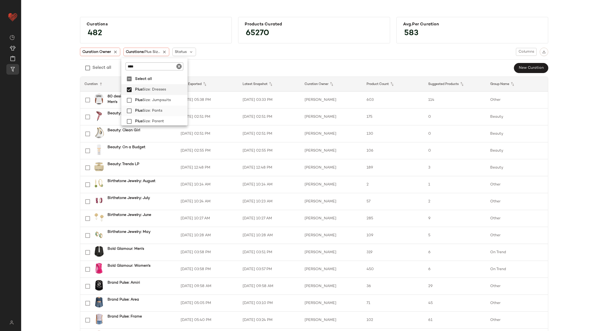
drag, startPoint x: 142, startPoint y: 98, endPoint x: 142, endPoint y: 113, distance: 14.6
click at [142, 100] on span "Plus Size: Jumpsuits" at bounding box center [153, 100] width 36 height 11
drag, startPoint x: 142, startPoint y: 113, endPoint x: 144, endPoint y: 122, distance: 9.6
click at [142, 113] on span "Size: Pants" at bounding box center [152, 111] width 20 height 11
drag, startPoint x: 144, startPoint y: 124, endPoint x: 142, endPoint y: 118, distance: 6.4
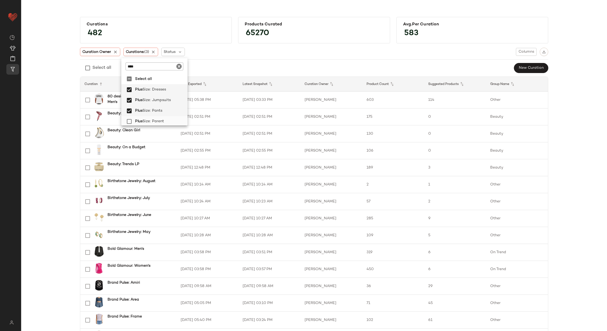
click at [144, 125] on span "Size: Parent" at bounding box center [153, 121] width 22 height 11
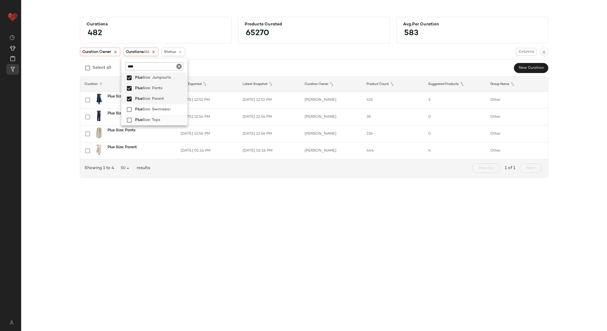
drag, startPoint x: 146, startPoint y: 110, endPoint x: 142, endPoint y: 120, distance: 10.6
click at [146, 111] on span "Size: Swimwear" at bounding box center [156, 109] width 28 height 11
click at [142, 120] on span "Plus" at bounding box center [140, 120] width 7 height 11
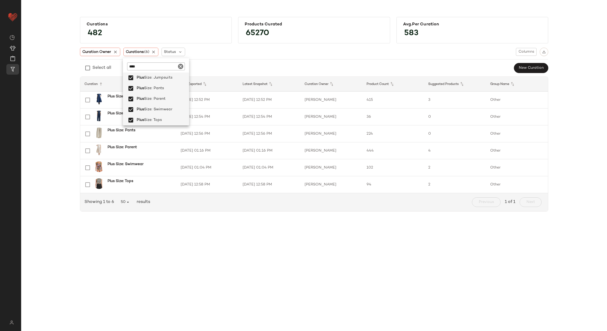
click at [180, 68] on icon "Clear" at bounding box center [180, 66] width 6 height 6
type input "***"
click at [167, 91] on span "d Glamour: Men's" at bounding box center [158, 89] width 31 height 11
click at [164, 101] on span "d Glamour: Women's" at bounding box center [162, 100] width 38 height 11
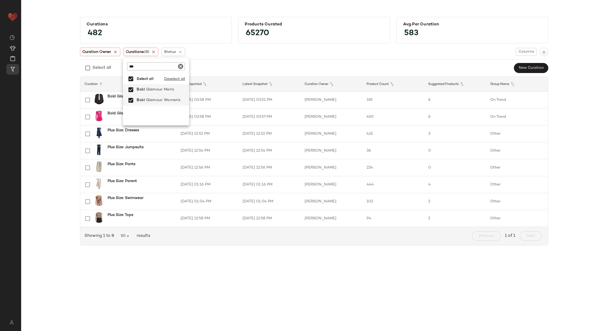
click at [180, 67] on icon "Clear" at bounding box center [180, 66] width 6 height 6
type input "****"
drag, startPoint x: 175, startPoint y: 92, endPoint x: 181, endPoint y: 89, distance: 6.7
click at [175, 92] on label "Prom Dressing" at bounding box center [162, 89] width 56 height 11
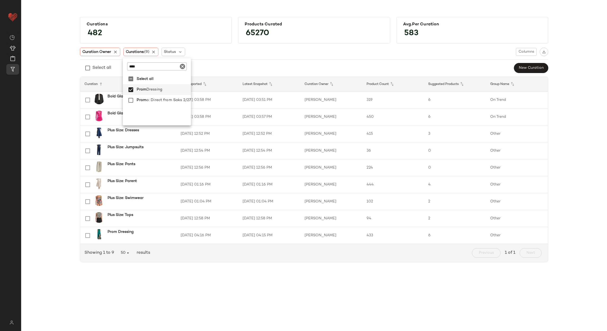
click at [180, 67] on icon "Clear" at bounding box center [182, 66] width 6 height 6
type input "******"
click at [168, 86] on span ": Bachelorette Party" at bounding box center [165, 89] width 37 height 11
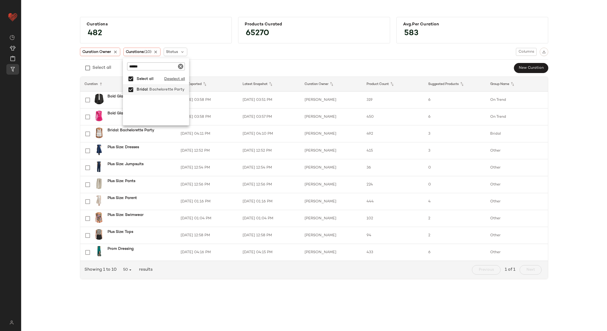
click at [48, 105] on div "Curations 482 Products Curated 65270 Avg.per Curation 583 Curation Owner Curati…" at bounding box center [313, 150] width 577 height 275
click at [190, 100] on td "[DATE] 03:58 PM" at bounding box center [207, 100] width 62 height 17
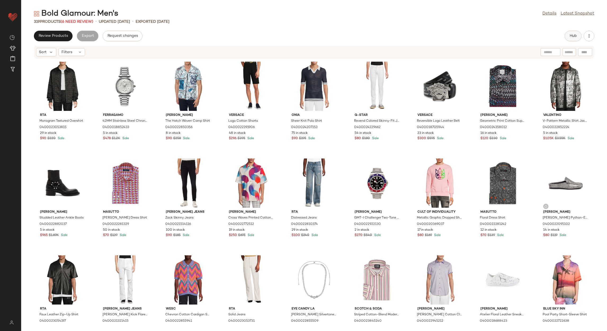
click at [571, 35] on span "Hub" at bounding box center [572, 36] width 7 height 4
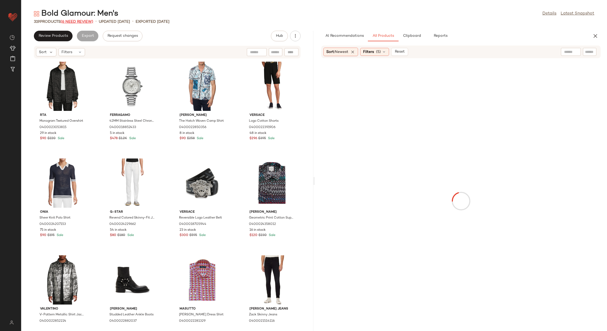
click at [77, 22] on span "(6 Need Review)" at bounding box center [77, 22] width 33 height 4
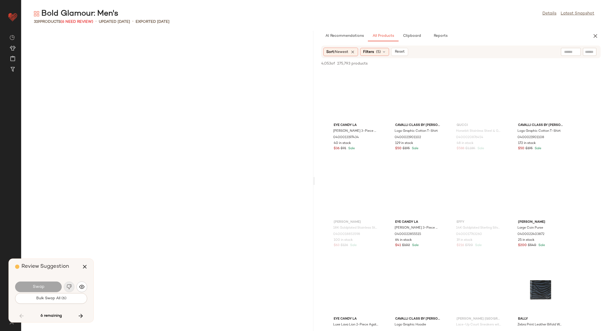
scroll to position [2809, 0]
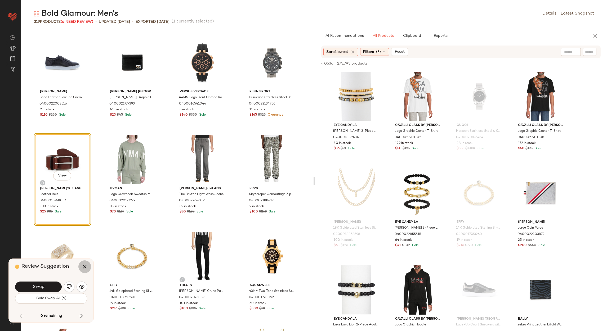
drag, startPoint x: 84, startPoint y: 268, endPoint x: 97, endPoint y: 254, distance: 19.1
click at [84, 268] on icon "button" at bounding box center [85, 267] width 6 height 6
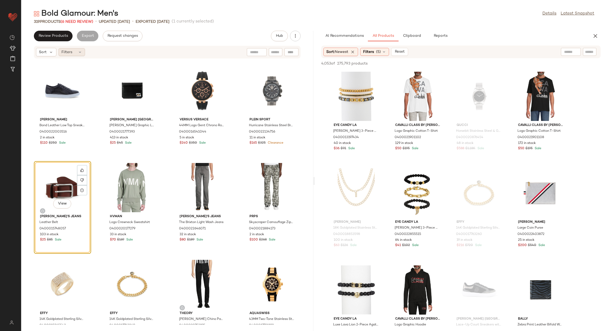
click at [79, 51] on icon at bounding box center [80, 52] width 4 height 4
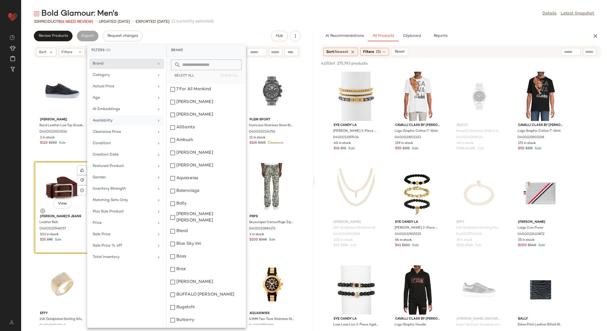
click at [112, 122] on div "Availability" at bounding box center [124, 121] width 62 height 6
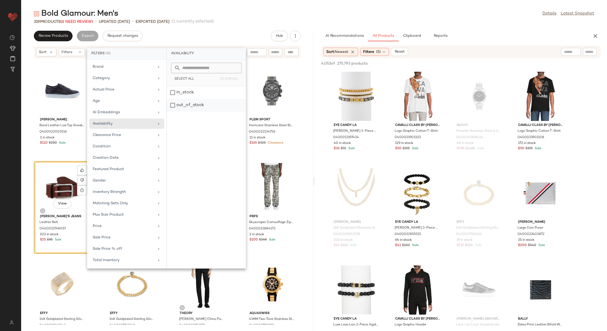
click at [184, 103] on div "out_of_stock" at bounding box center [206, 105] width 79 height 13
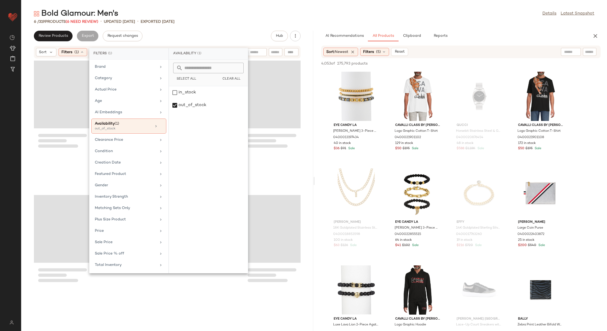
click at [212, 32] on div "Review Products Export Request changes Hub" at bounding box center [167, 36] width 267 height 11
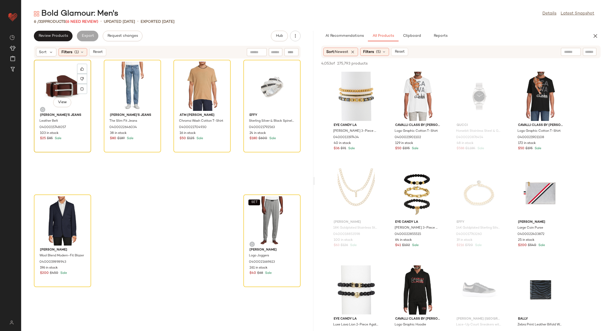
click at [72, 81] on div "View" at bounding box center [62, 86] width 53 height 49
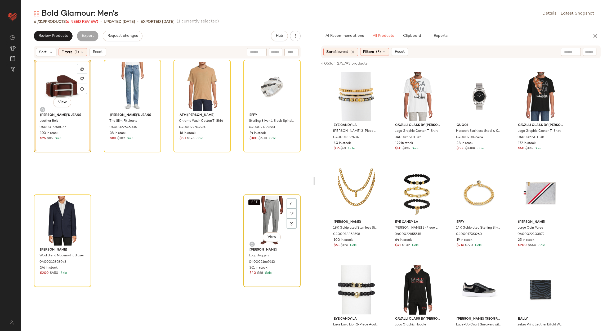
click at [275, 215] on div "SET View" at bounding box center [271, 220] width 53 height 49
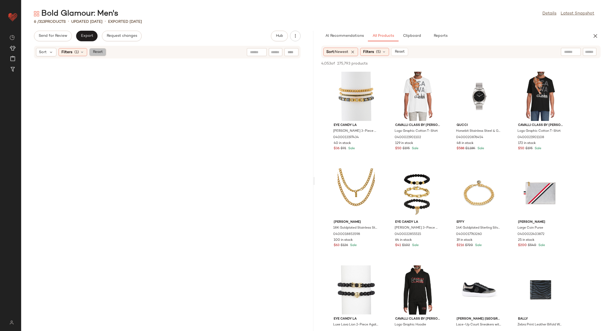
click at [93, 53] on span "Reset" at bounding box center [97, 52] width 10 height 4
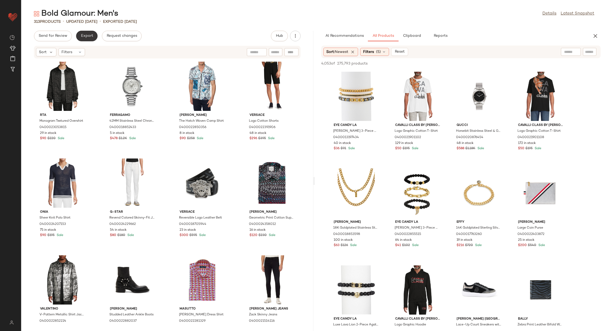
click at [89, 36] on span "Export" at bounding box center [86, 36] width 12 height 4
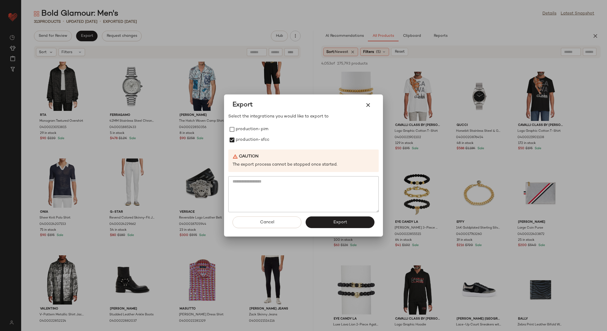
click at [251, 129] on label "production-pim" at bounding box center [252, 129] width 33 height 11
click at [325, 224] on button "Export" at bounding box center [339, 223] width 69 height 12
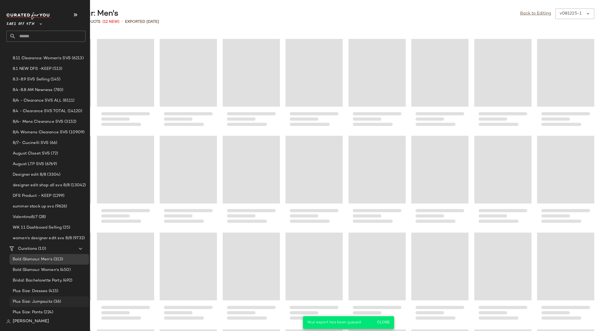
scroll to position [114, 0]
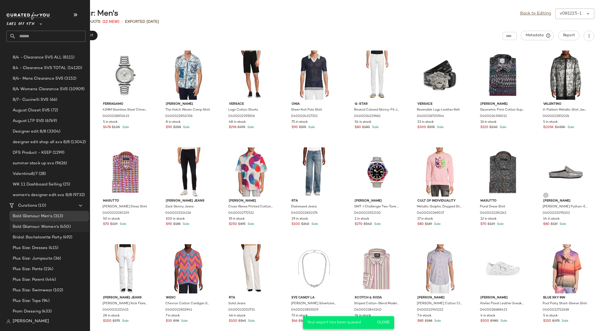
click at [36, 225] on span "Bold Glamour: Women's" at bounding box center [36, 227] width 46 height 6
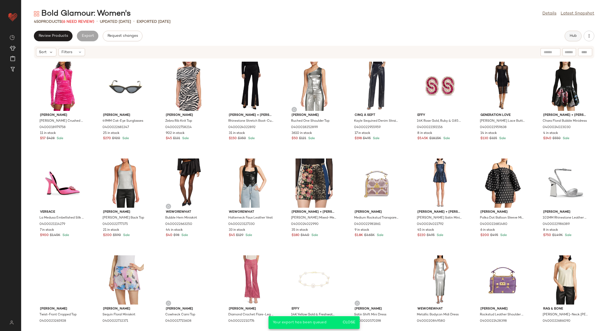
click at [577, 36] on button "Hub" at bounding box center [572, 36] width 17 height 11
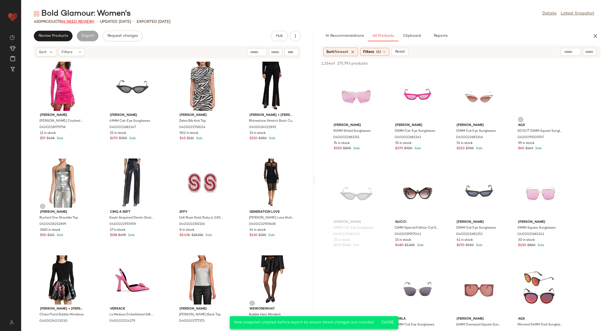
click at [84, 20] on span "(6 Need Review)" at bounding box center [78, 22] width 33 height 4
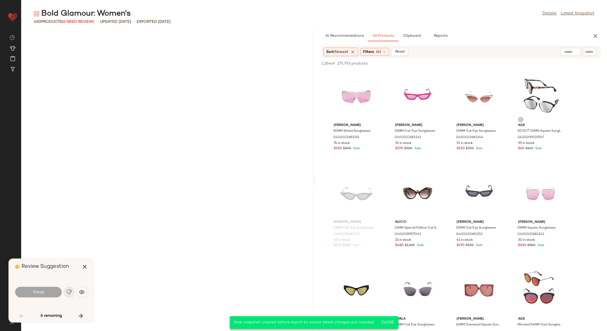
scroll to position [968, 0]
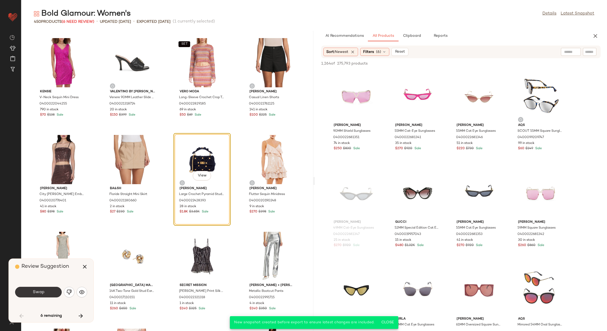
click at [55, 289] on button "Swap" at bounding box center [38, 292] width 47 height 11
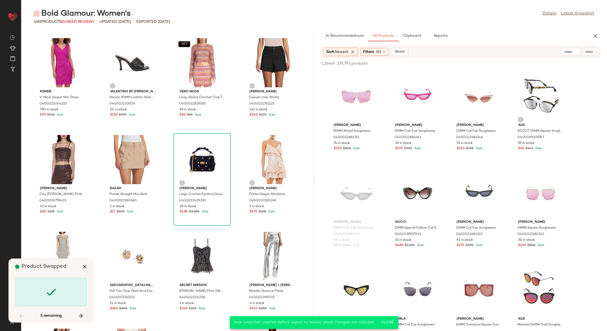
scroll to position [4747, 0]
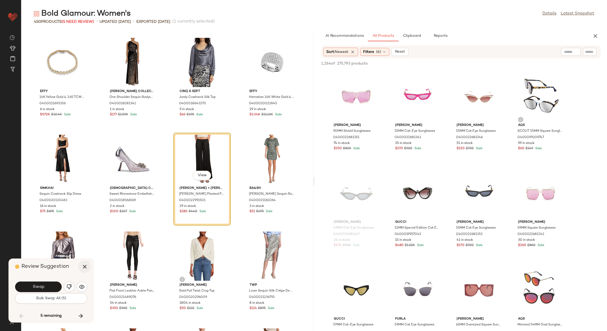
click at [86, 265] on icon "button" at bounding box center [85, 267] width 6 height 6
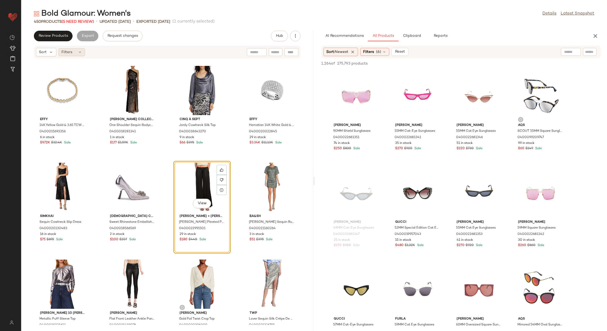
click at [72, 49] on span "Filters" at bounding box center [66, 52] width 11 height 6
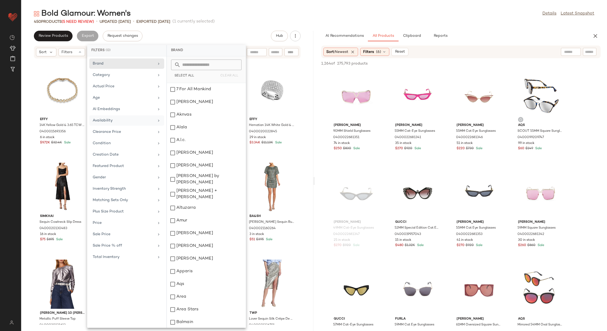
click at [123, 121] on div "Availability" at bounding box center [124, 121] width 62 height 6
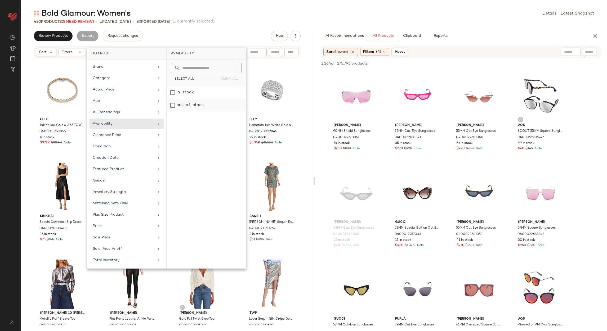
click at [170, 103] on div "out_of_stock" at bounding box center [206, 105] width 79 height 13
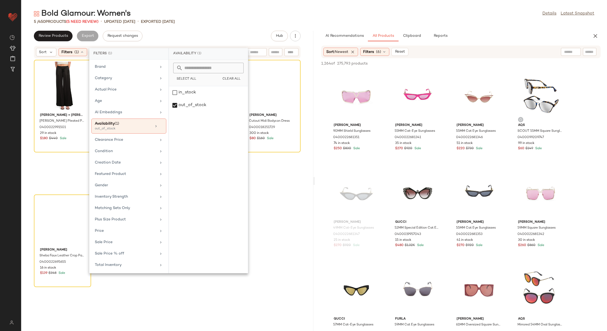
click at [207, 22] on div "5 / 450 Products (5 Need Review) • updated Aug 12th • Exported Aug 12th" at bounding box center [313, 21] width 585 height 5
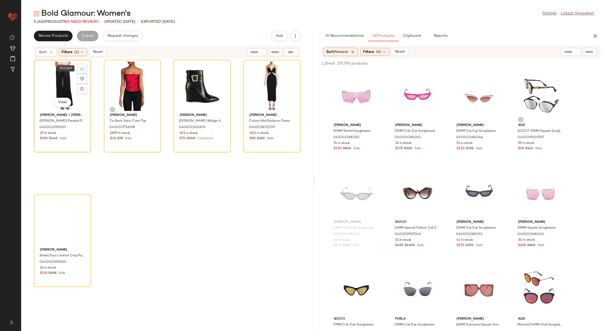
click at [76, 71] on div "View" at bounding box center [62, 86] width 53 height 49
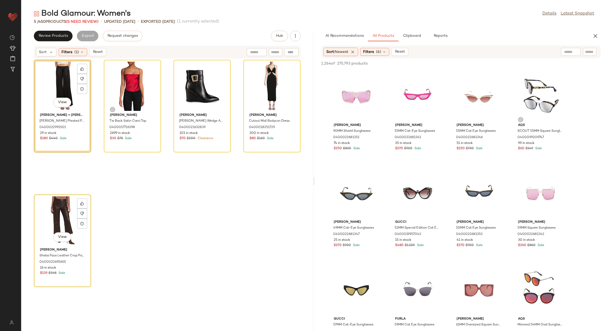
click at [38, 219] on div "View" at bounding box center [62, 220] width 53 height 49
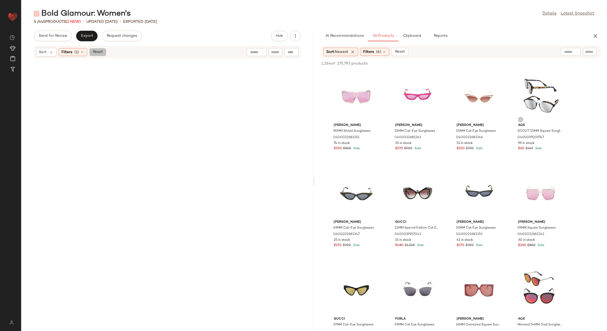
click at [101, 52] on span "Reset" at bounding box center [97, 52] width 10 height 4
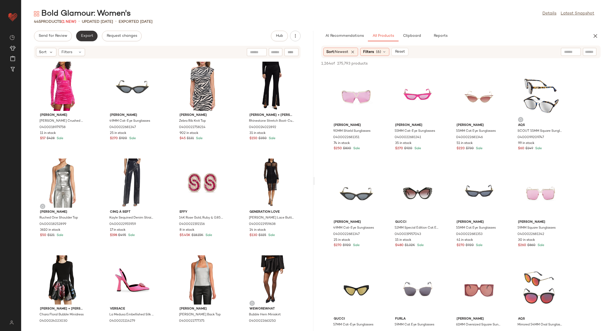
click at [87, 38] on span "Export" at bounding box center [86, 36] width 12 height 4
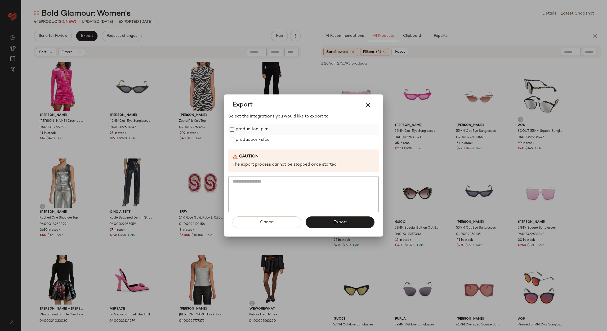
click at [237, 128] on label "production-pim" at bounding box center [252, 129] width 33 height 11
drag, startPoint x: 239, startPoint y: 137, endPoint x: 246, endPoint y: 146, distance: 10.8
click at [239, 138] on label "production-sfcc" at bounding box center [253, 140] width 34 height 11
drag, startPoint x: 332, startPoint y: 221, endPoint x: 326, endPoint y: 201, distance: 21.3
click at [332, 221] on button "Export" at bounding box center [339, 223] width 69 height 12
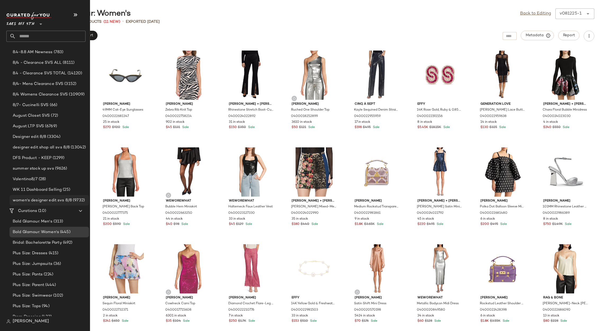
scroll to position [114, 0]
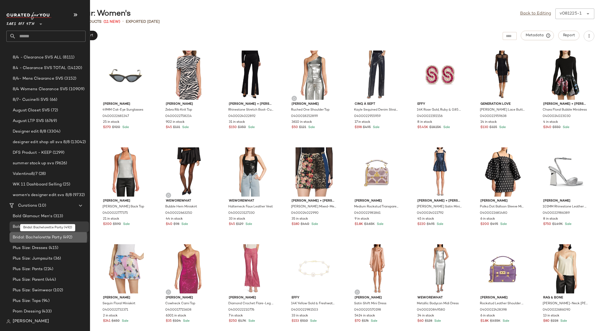
click at [33, 237] on span "Bridal: Bachelorette Party" at bounding box center [37, 238] width 49 height 6
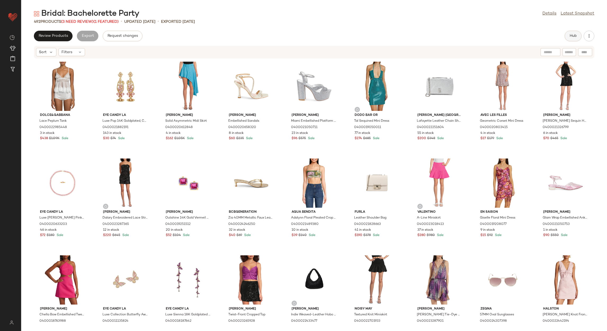
click at [574, 36] on span "Hub" at bounding box center [572, 36] width 7 height 4
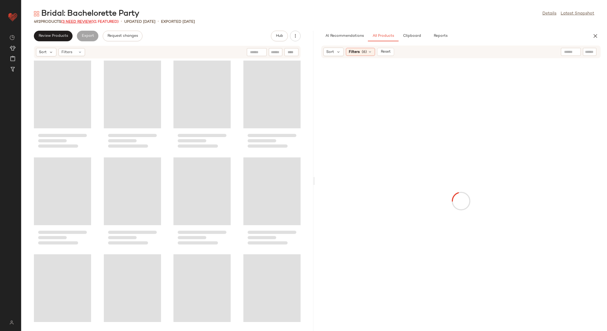
click at [83, 22] on span "(3 Need Review)" at bounding box center [77, 22] width 32 height 4
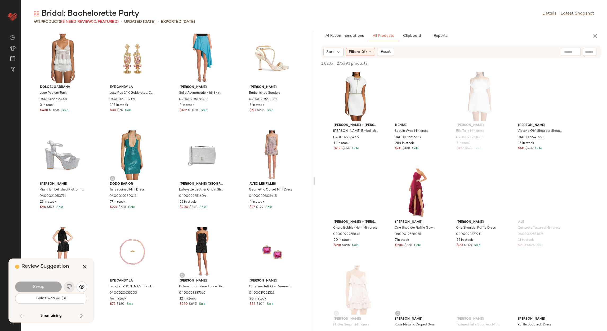
scroll to position [4262, 0]
